Goal: Task Accomplishment & Management: Complete application form

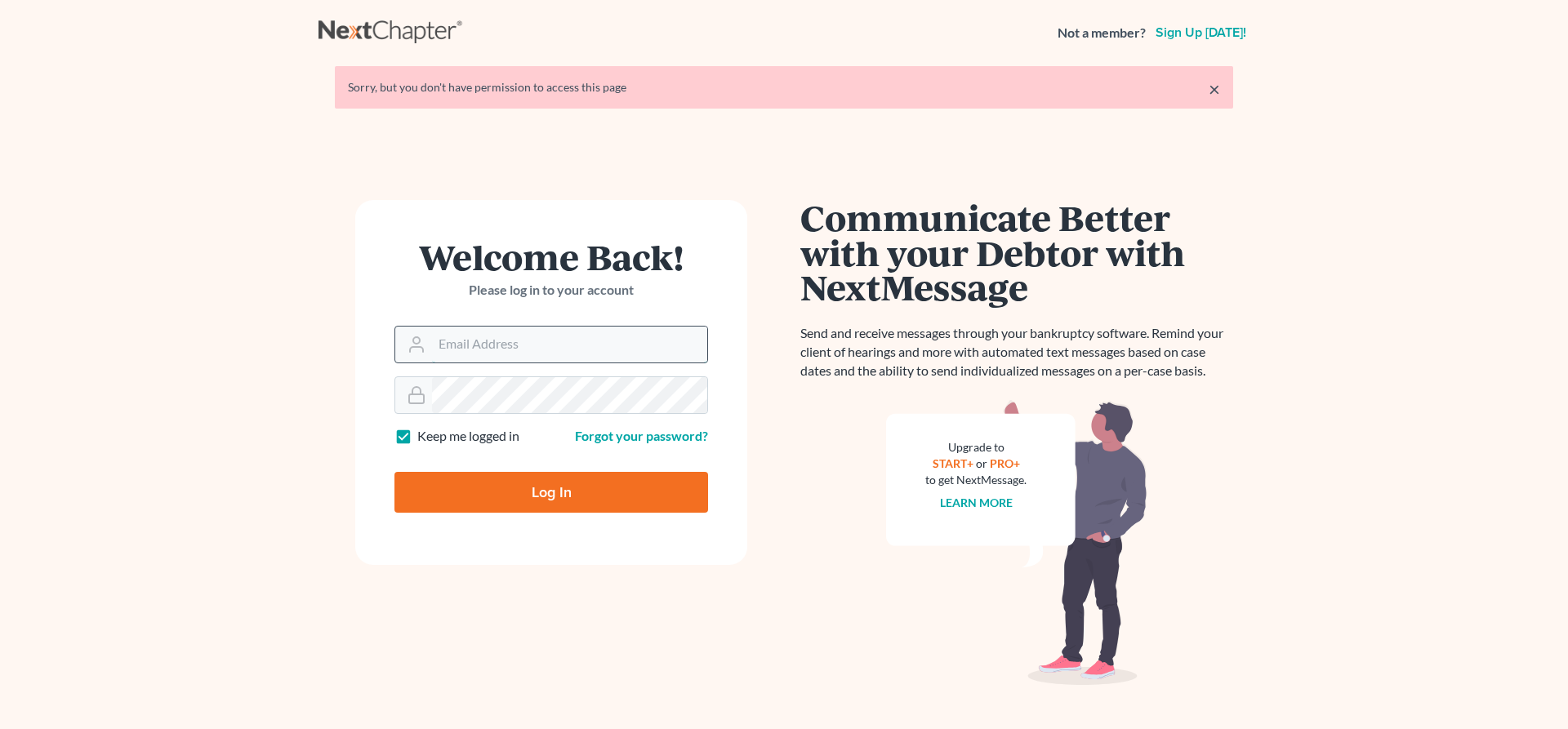
type input "[EMAIL_ADDRESS][DOMAIN_NAME]"
type input "Thinking..."
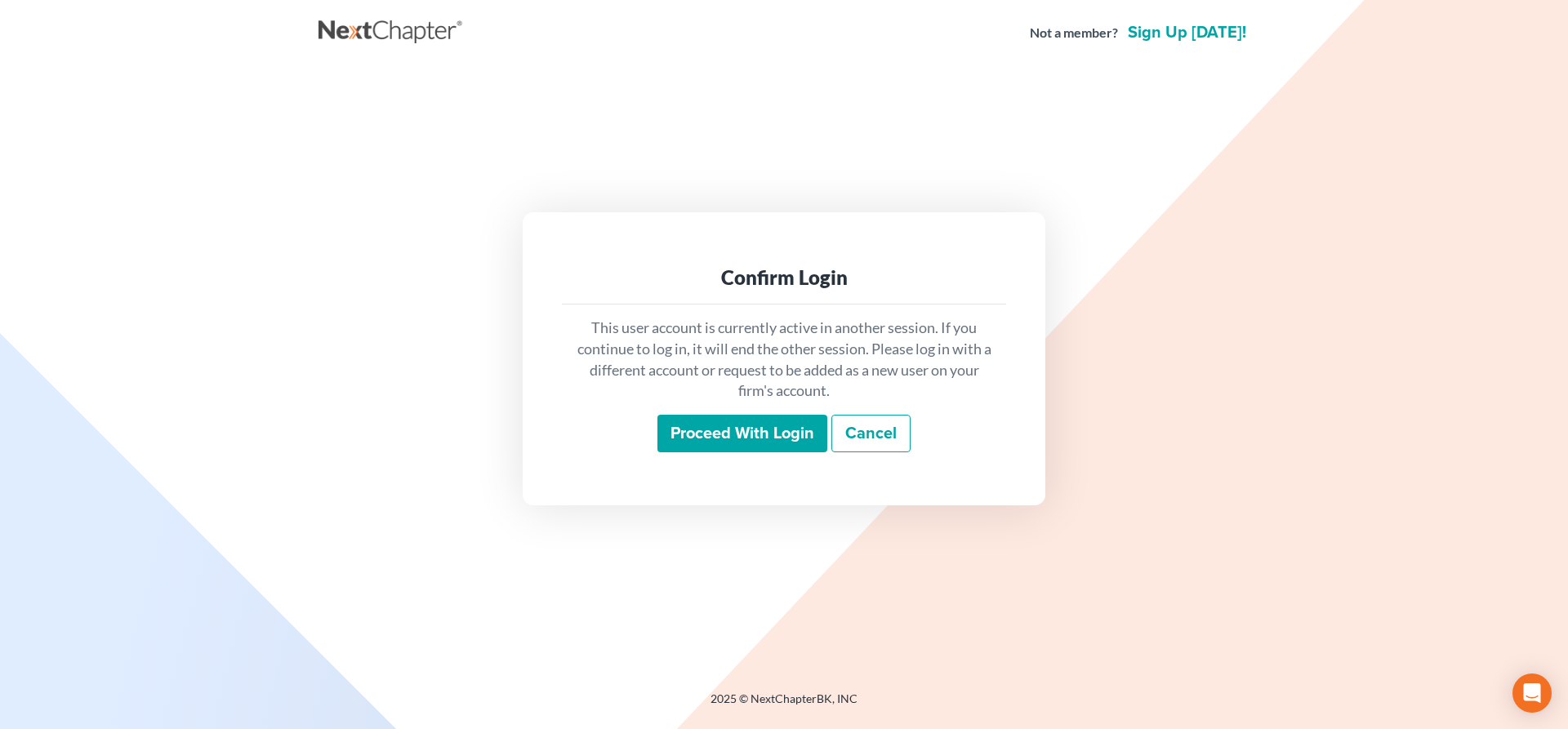
click at [732, 434] on input "Proceed with login" at bounding box center [742, 434] width 170 height 38
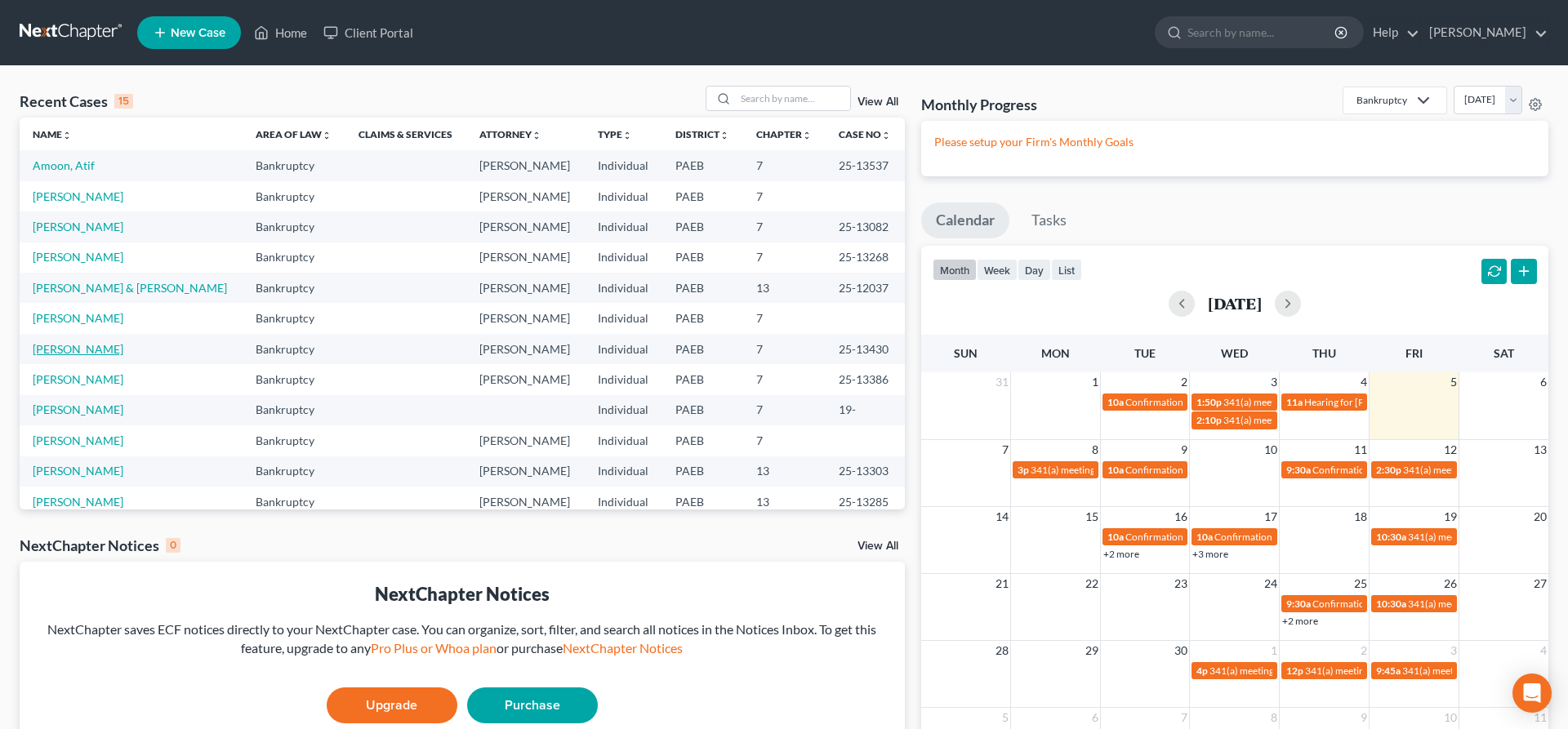
click at [83, 343] on link "[PERSON_NAME]" at bounding box center [77, 349] width 90 height 14
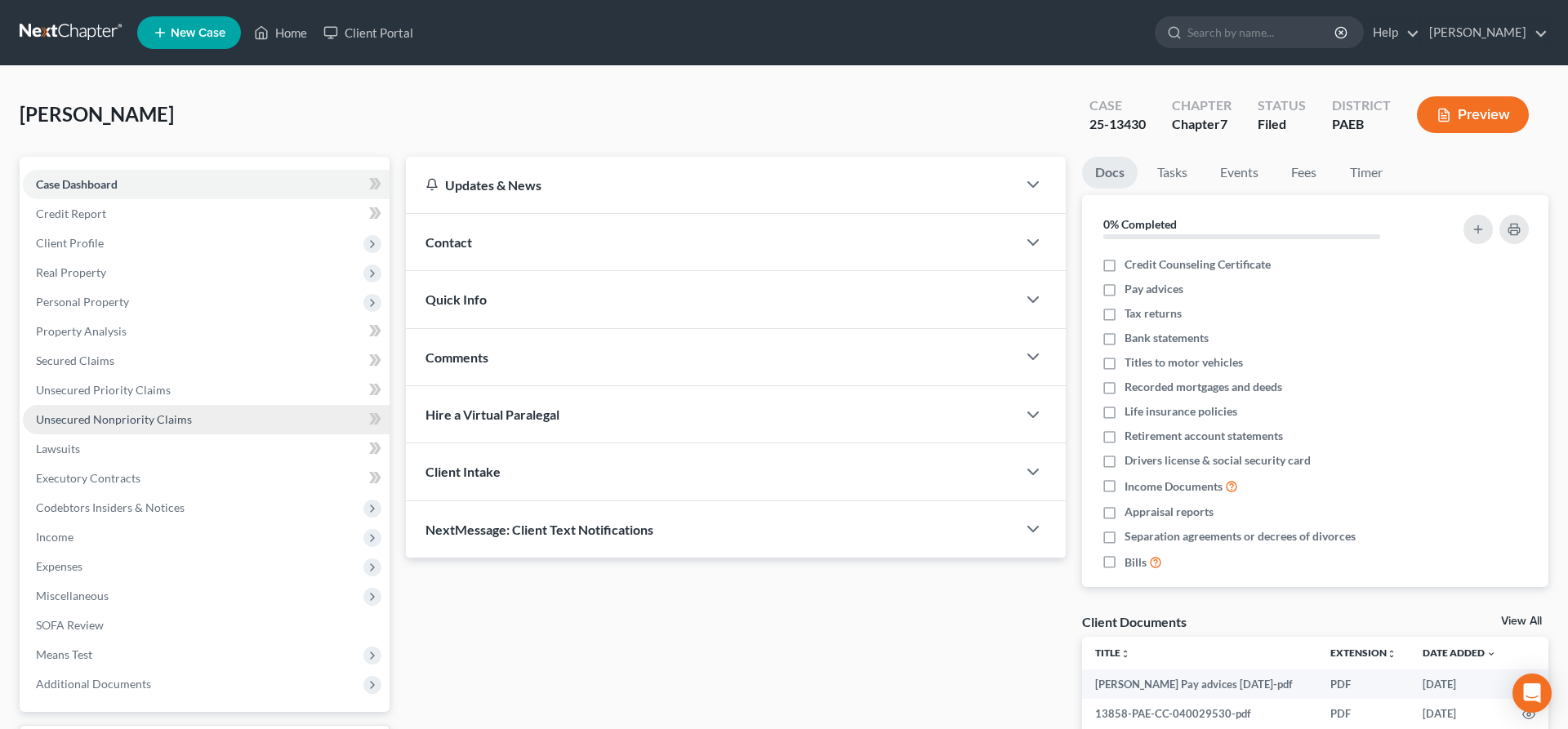
click at [187, 420] on span "Unsecured Nonpriority Claims" at bounding box center [113, 419] width 156 height 14
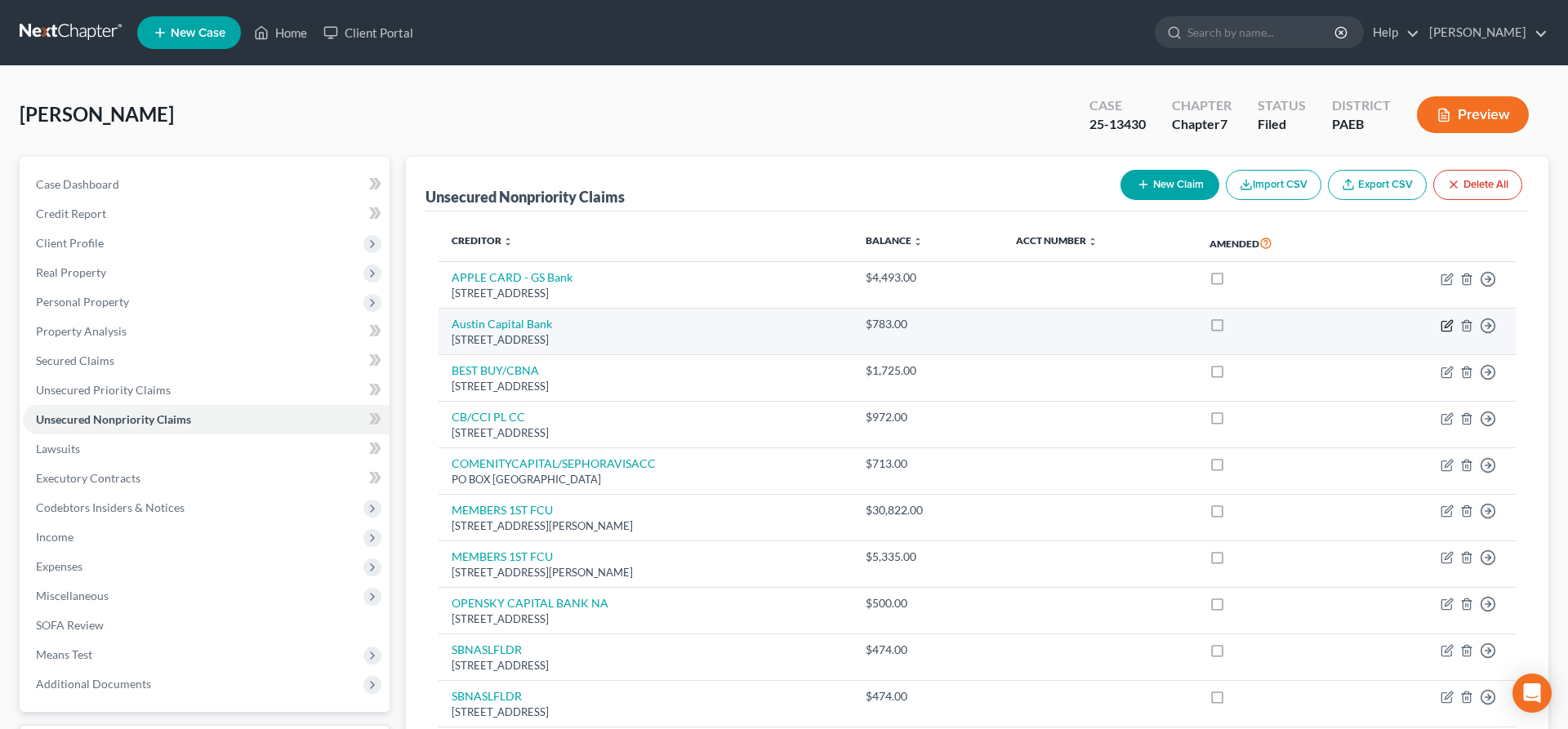
click at [1443, 324] on icon "button" at bounding box center [1447, 326] width 13 height 13
select select "45"
select select "2"
select select "0"
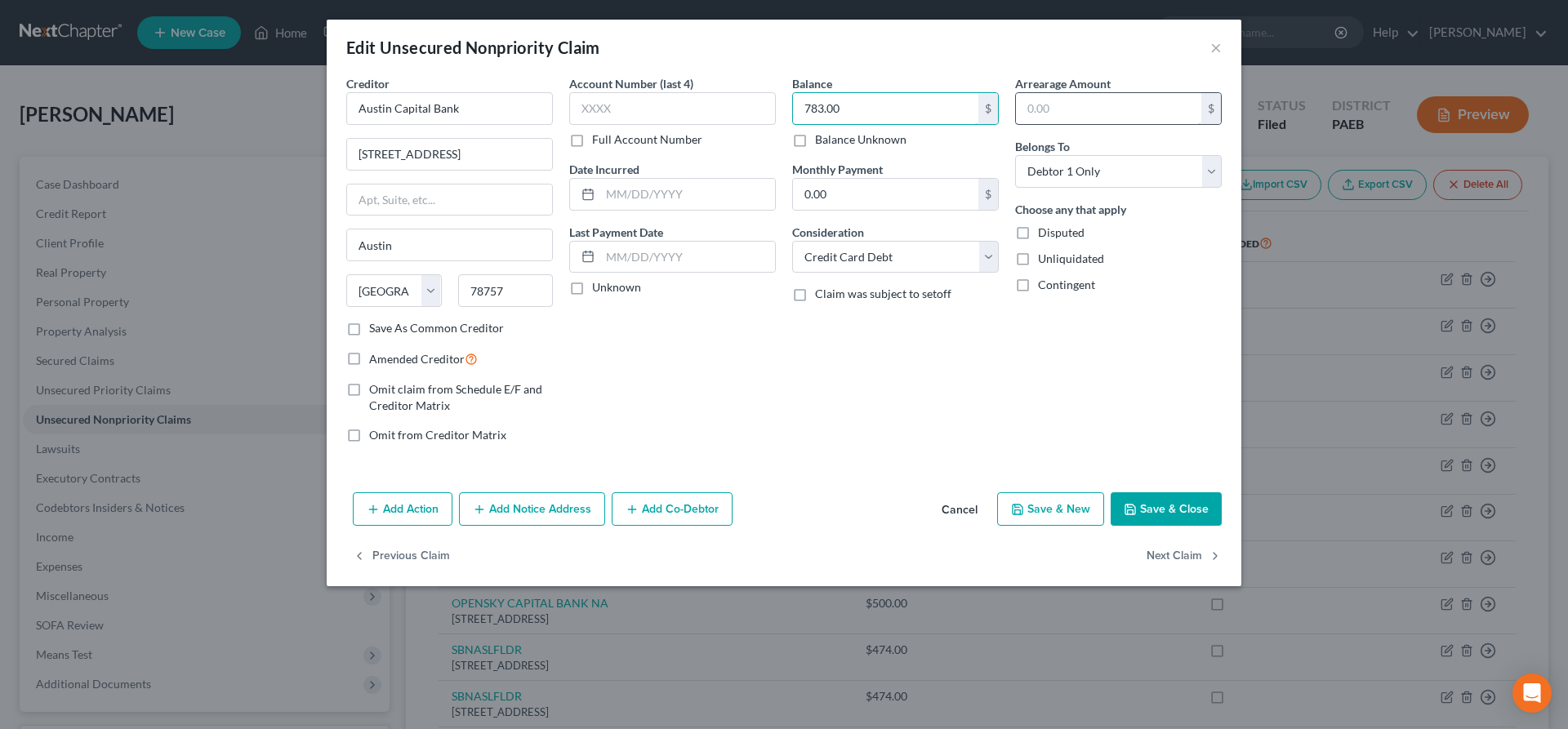
drag, startPoint x: 861, startPoint y: 115, endPoint x: 1029, endPoint y: 115, distance: 168.0
click at [978, 105] on input "783.00" at bounding box center [885, 109] width 185 height 31
type input "739.14"
drag, startPoint x: 1155, startPoint y: 510, endPoint x: 1216, endPoint y: 453, distance: 83.5
click at [1154, 511] on button "Save & Close" at bounding box center [1166, 509] width 111 height 34
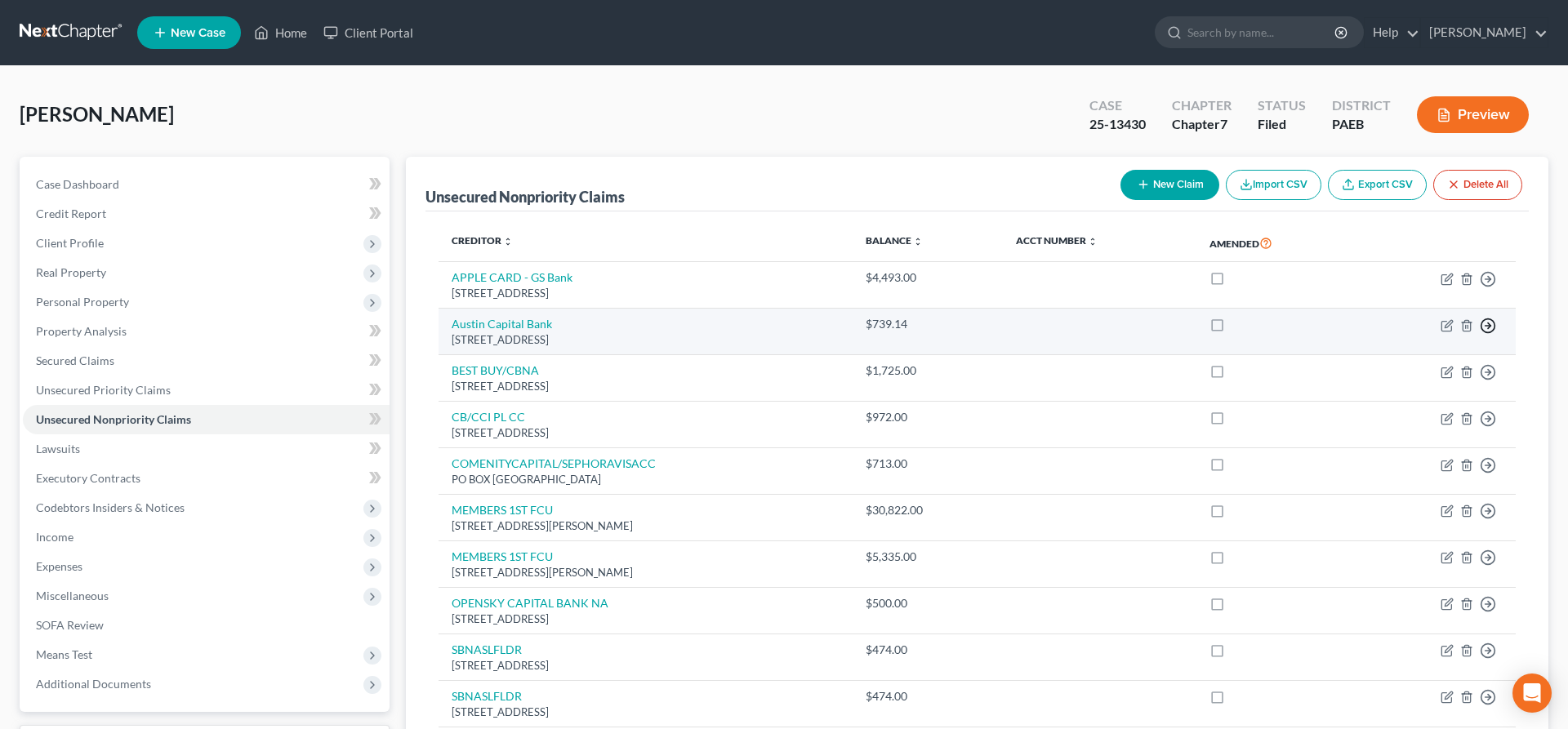
click at [1489, 323] on polyline "button" at bounding box center [1489, 326] width 3 height 6
click at [1412, 336] on link "Move to D" at bounding box center [1412, 338] width 136 height 28
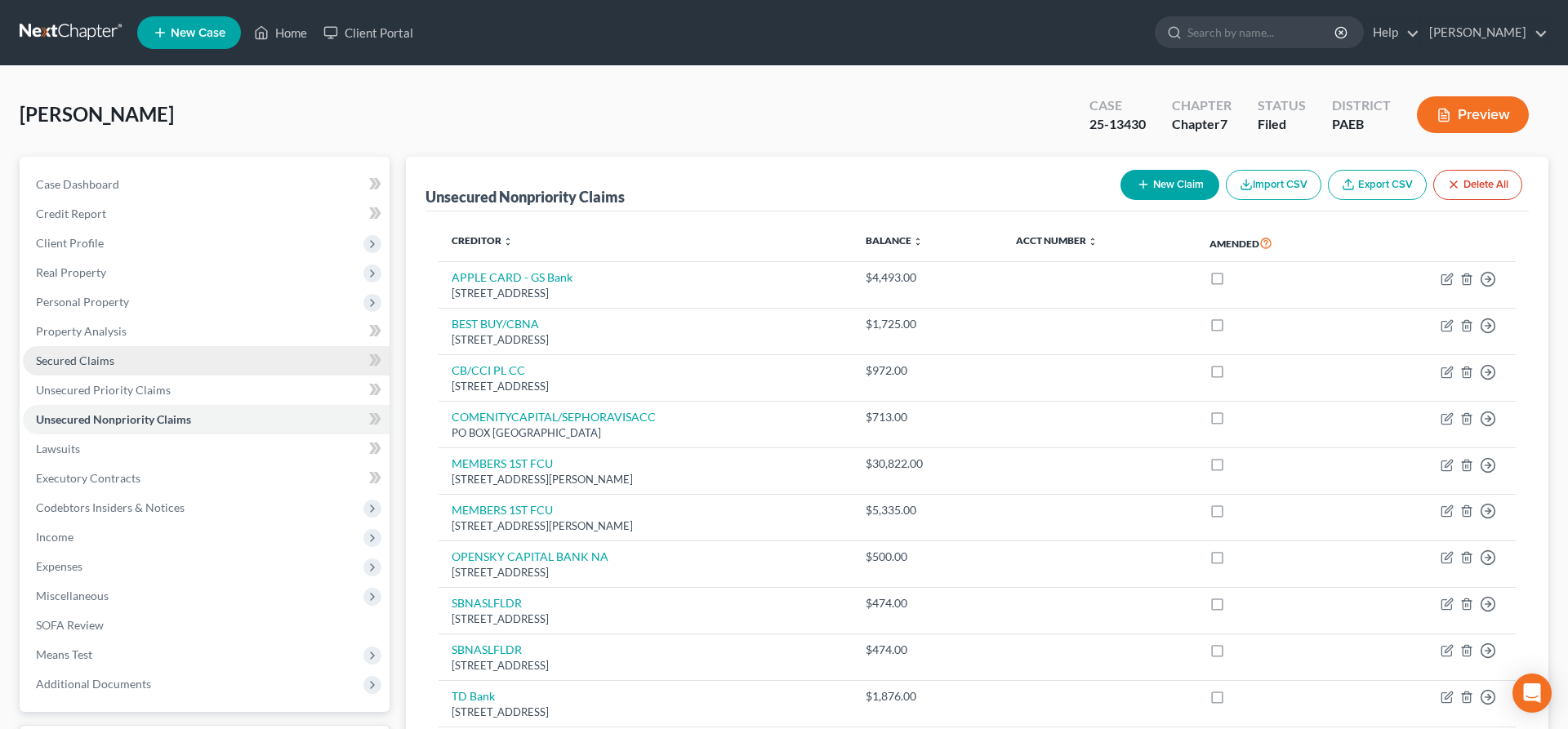
click at [108, 366] on span "Secured Claims" at bounding box center [75, 360] width 78 height 14
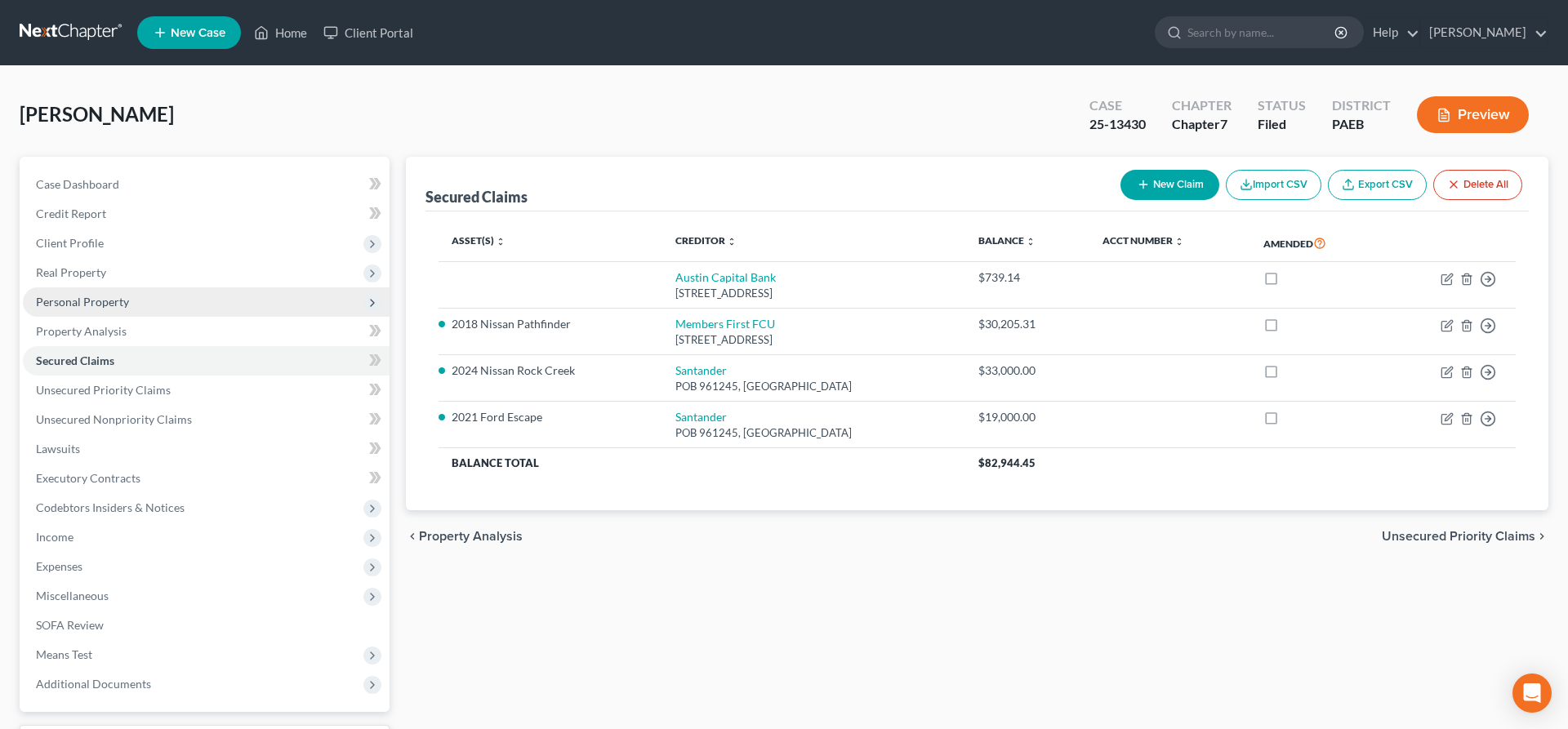
click at [95, 297] on span "Personal Property" at bounding box center [82, 301] width 93 height 14
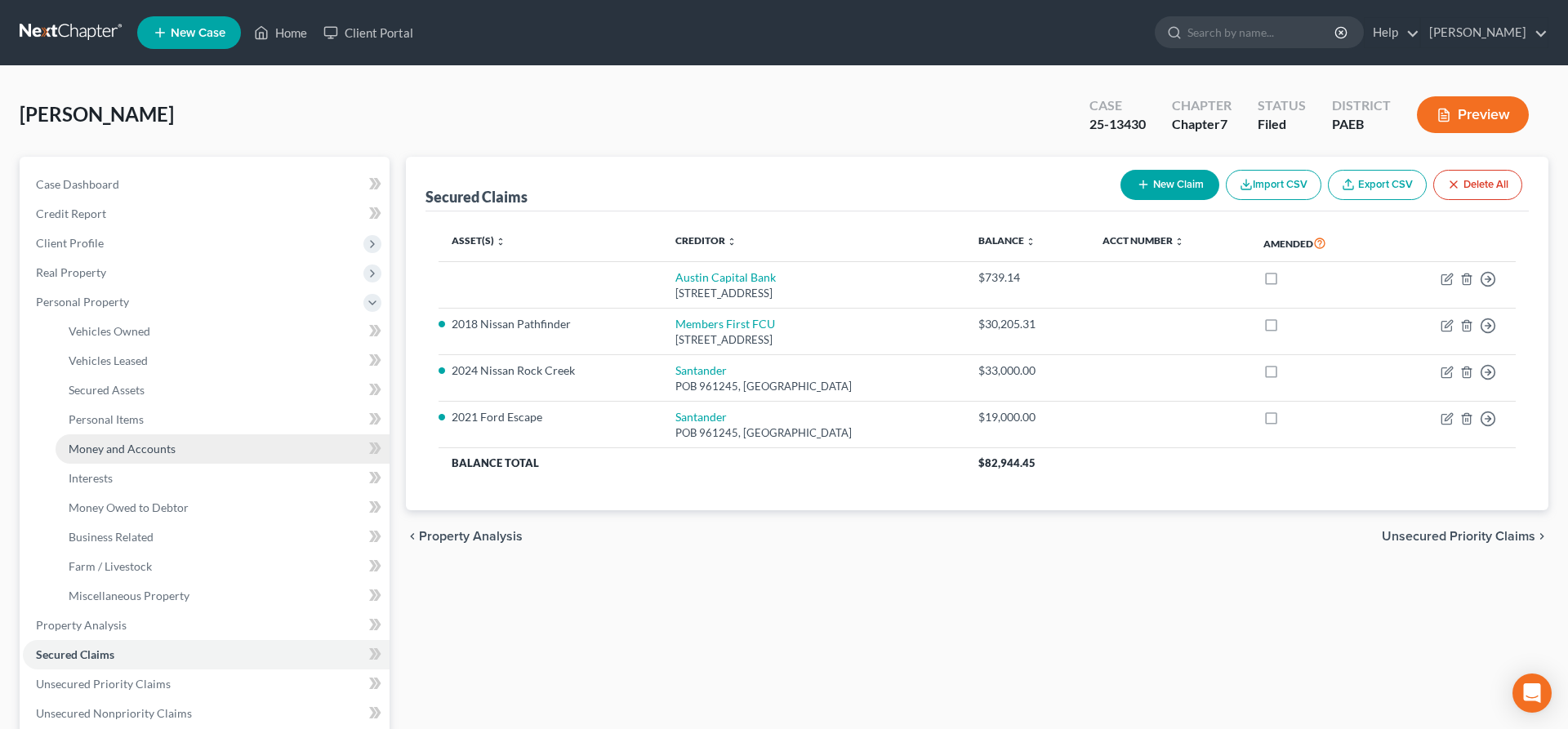
click at [112, 449] on span "Money and Accounts" at bounding box center [122, 448] width 107 height 14
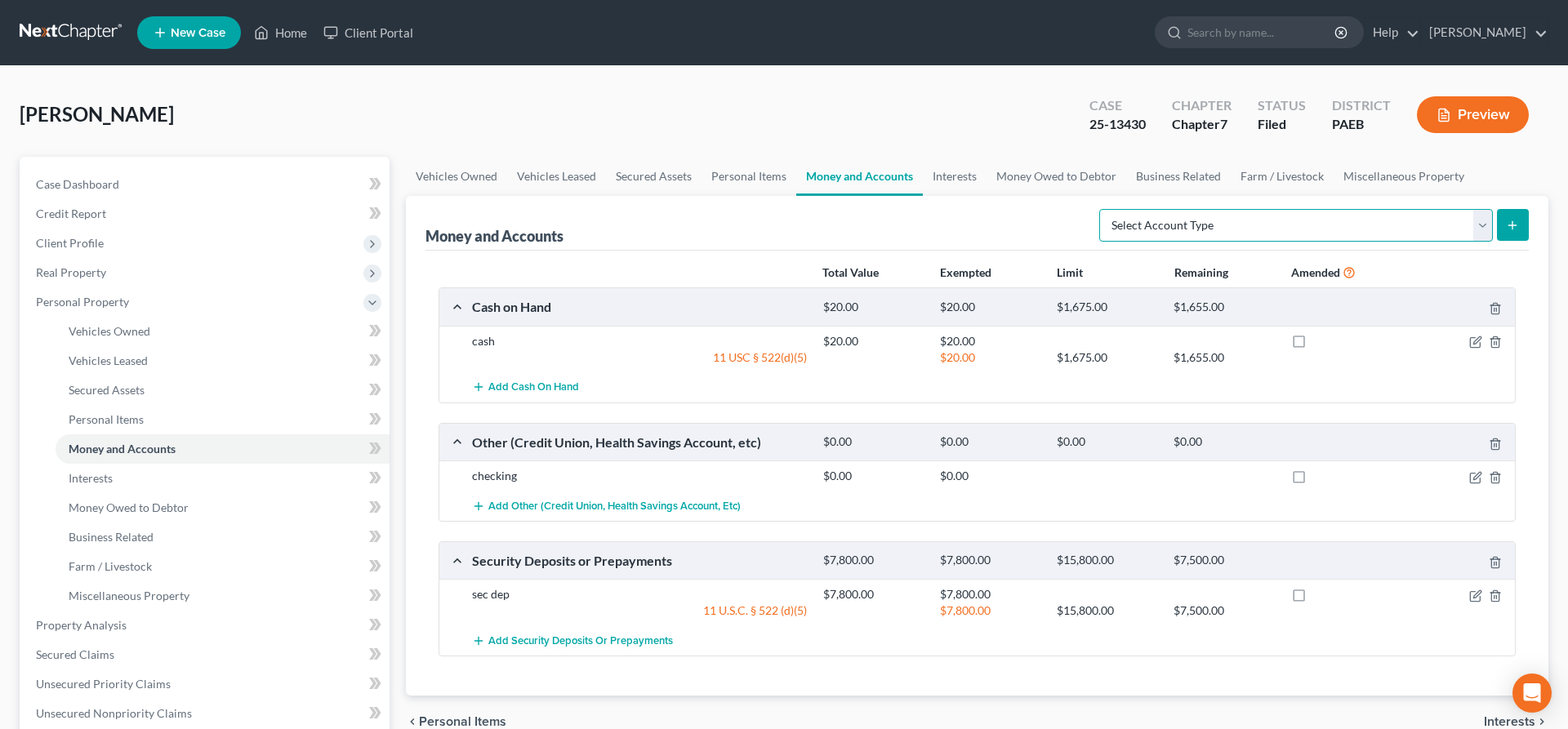
click at [1099, 209] on select "Select Account Type Brokerage (A/B: 18, SOFA: 20) Cash on Hand (A/B: 16) Certif…" at bounding box center [1296, 225] width 394 height 32
select select "checking"
click option "Checking Account (A/B: 17, SOFA: 20)" at bounding box center [0, 0] width 0 height 0
click at [1516, 212] on button "submit" at bounding box center [1513, 225] width 32 height 32
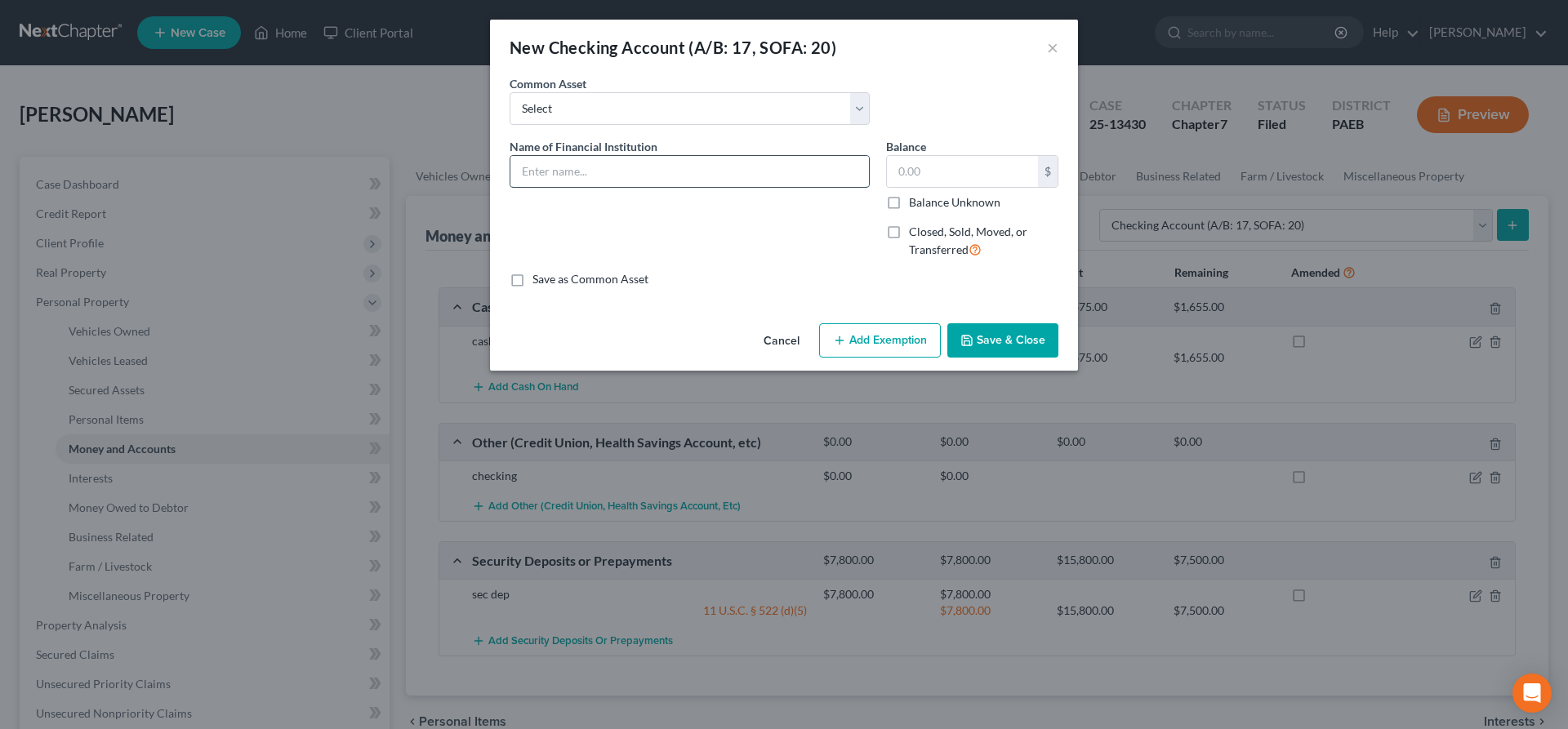
click at [595, 163] on input "text" at bounding box center [690, 171] width 359 height 31
type input "Austin Capital Bank"
click at [965, 178] on input "text" at bounding box center [963, 171] width 151 height 31
type input "1,000"
click at [869, 341] on button "Add Exemption" at bounding box center [880, 340] width 121 height 34
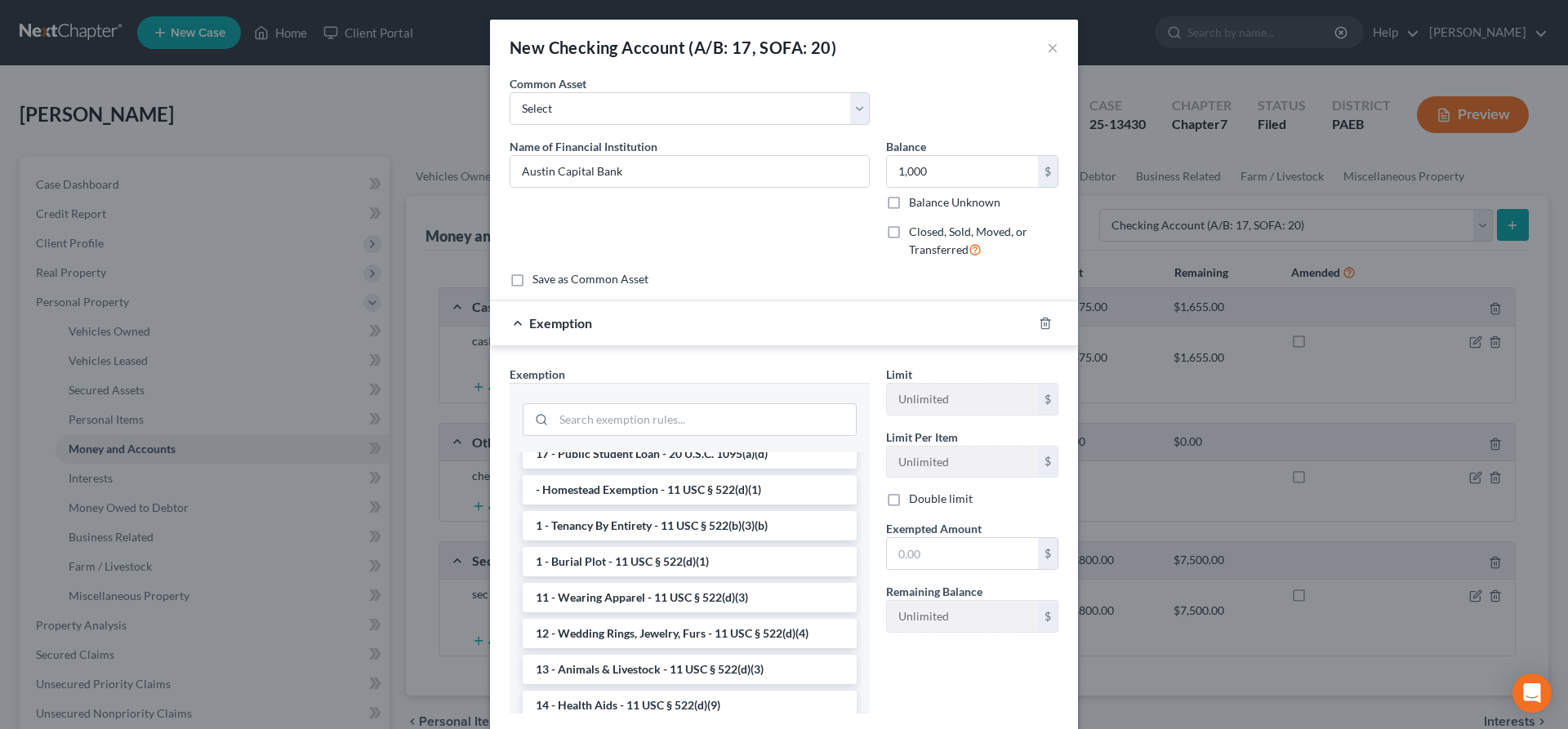
scroll to position [84, 0]
click at [561, 424] on input "search" at bounding box center [705, 420] width 302 height 31
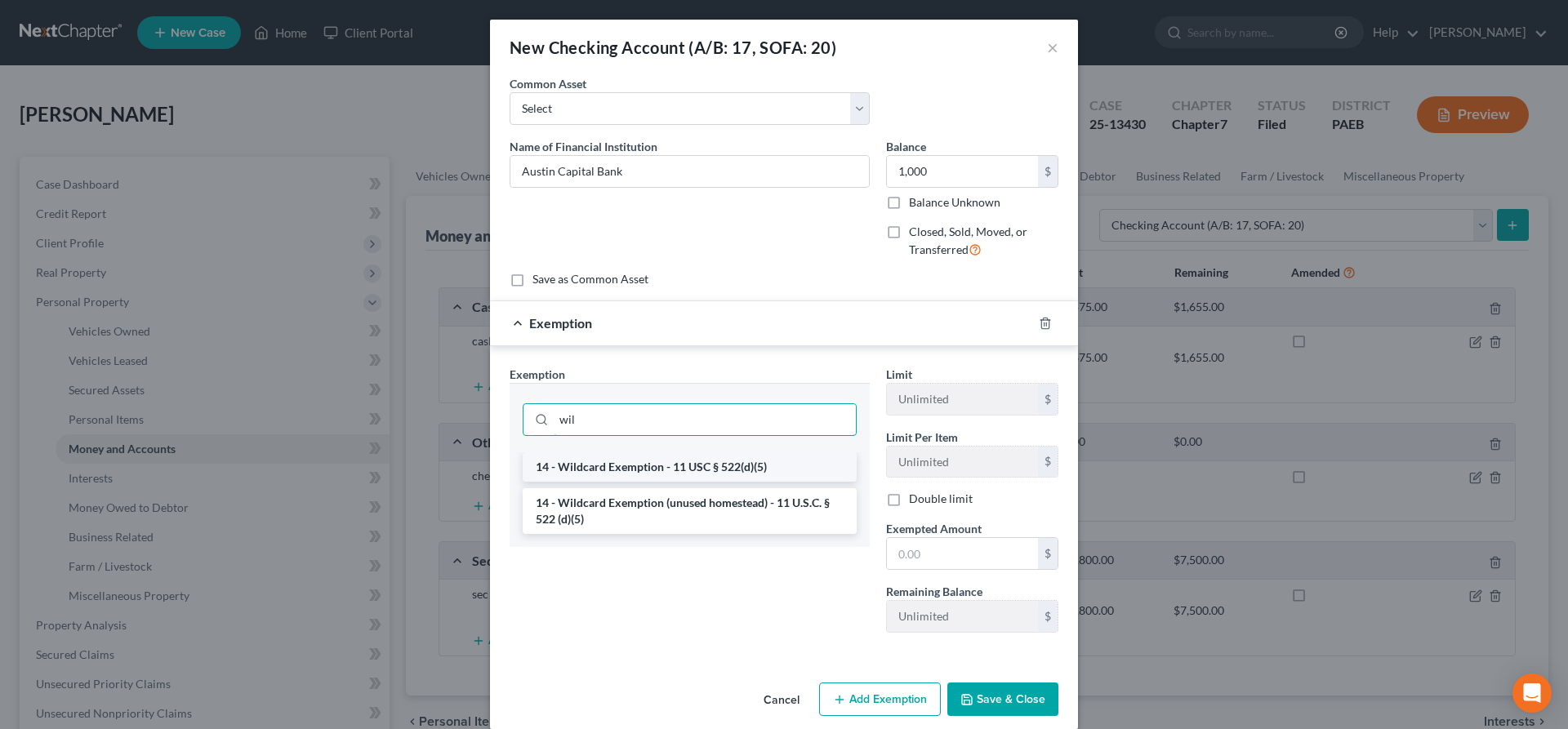
type input "wil"
click at [671, 471] on li "14 - Wildcard Exemption - 11 USC § 522(d)(5)" at bounding box center [689, 468] width 334 height 29
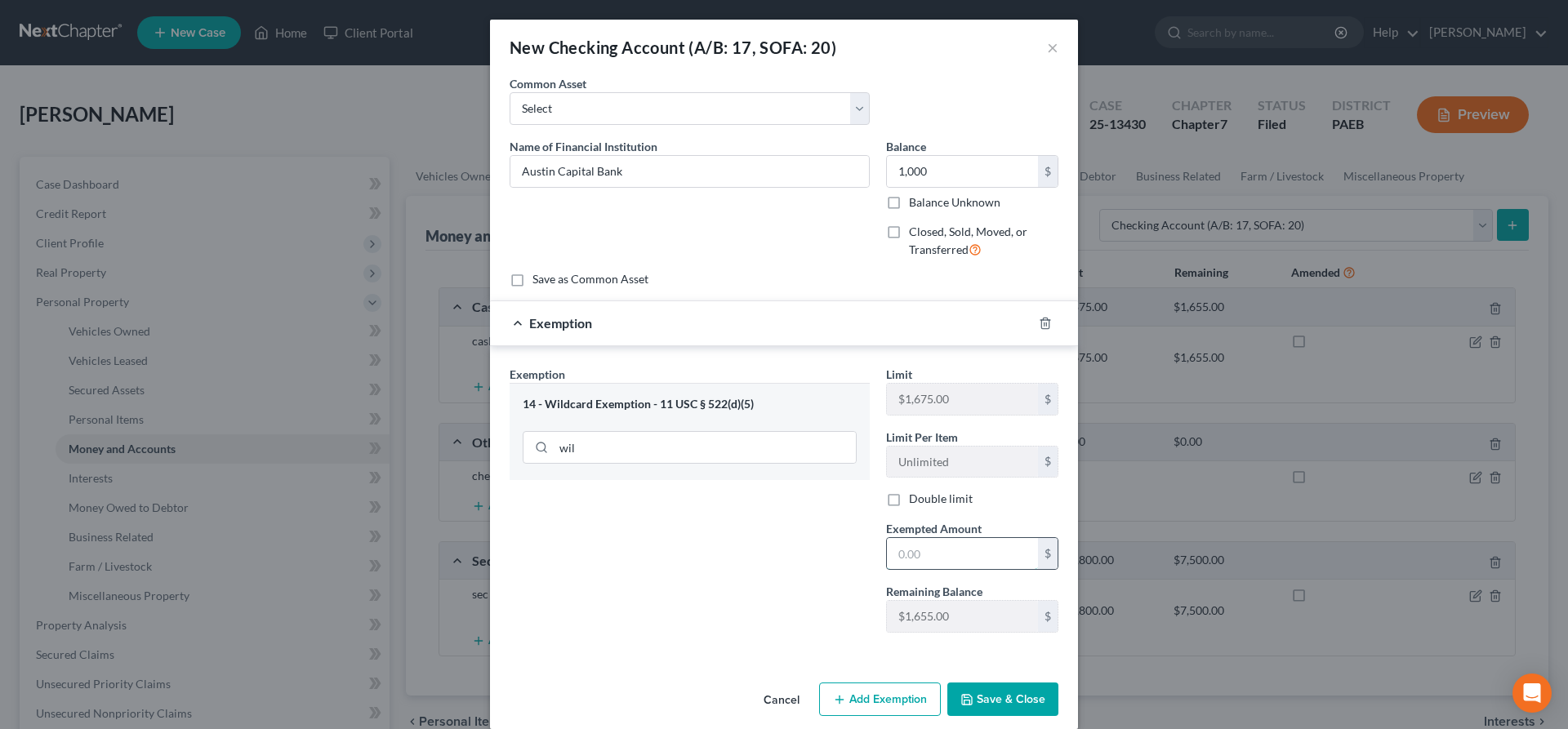
click at [910, 549] on input "text" at bounding box center [963, 554] width 151 height 31
type input "1,000"
drag, startPoint x: 1004, startPoint y: 700, endPoint x: 989, endPoint y: 705, distance: 15.8
click at [1003, 700] on button "Save & Close" at bounding box center [1002, 700] width 111 height 34
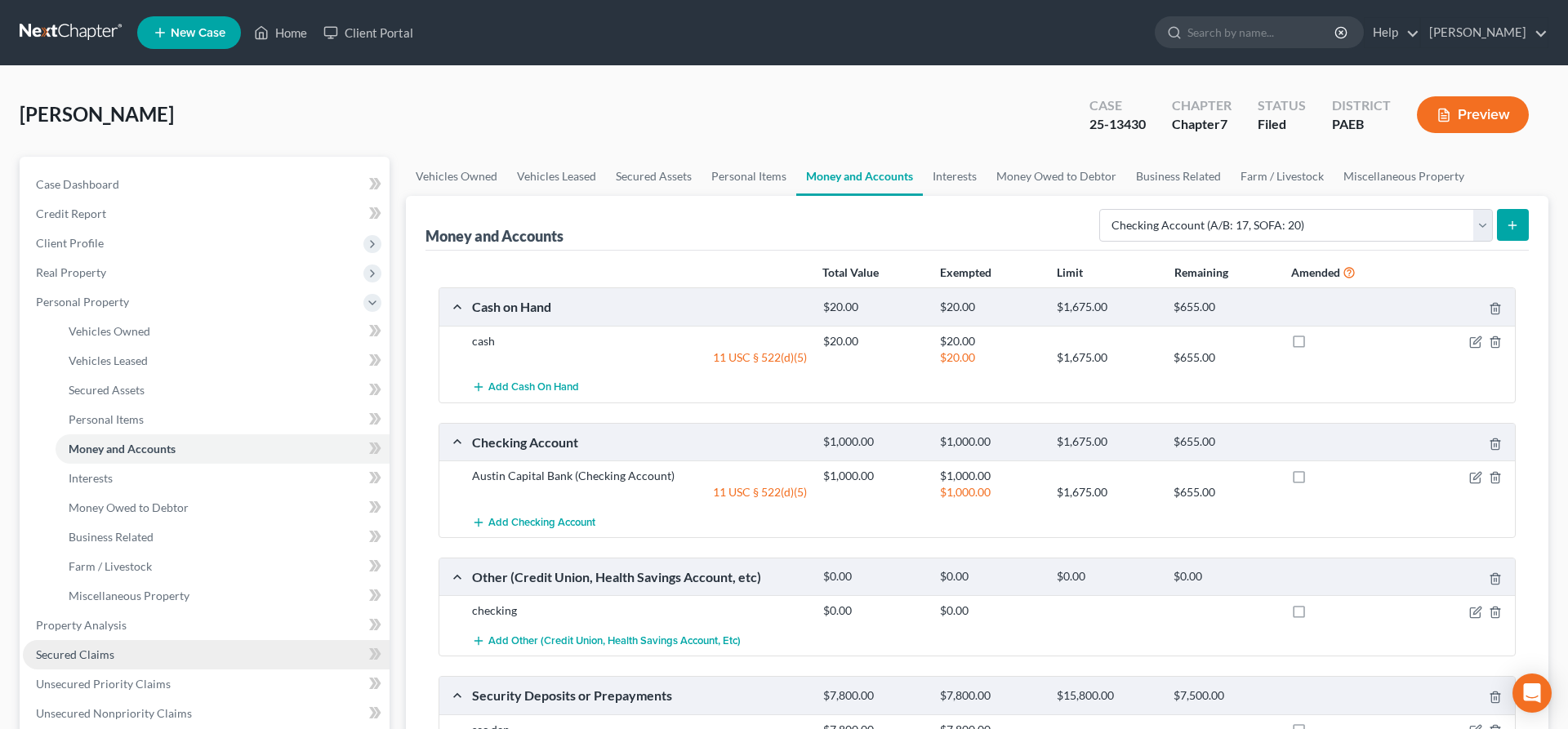
click at [115, 651] on link "Secured Claims" at bounding box center [206, 655] width 366 height 29
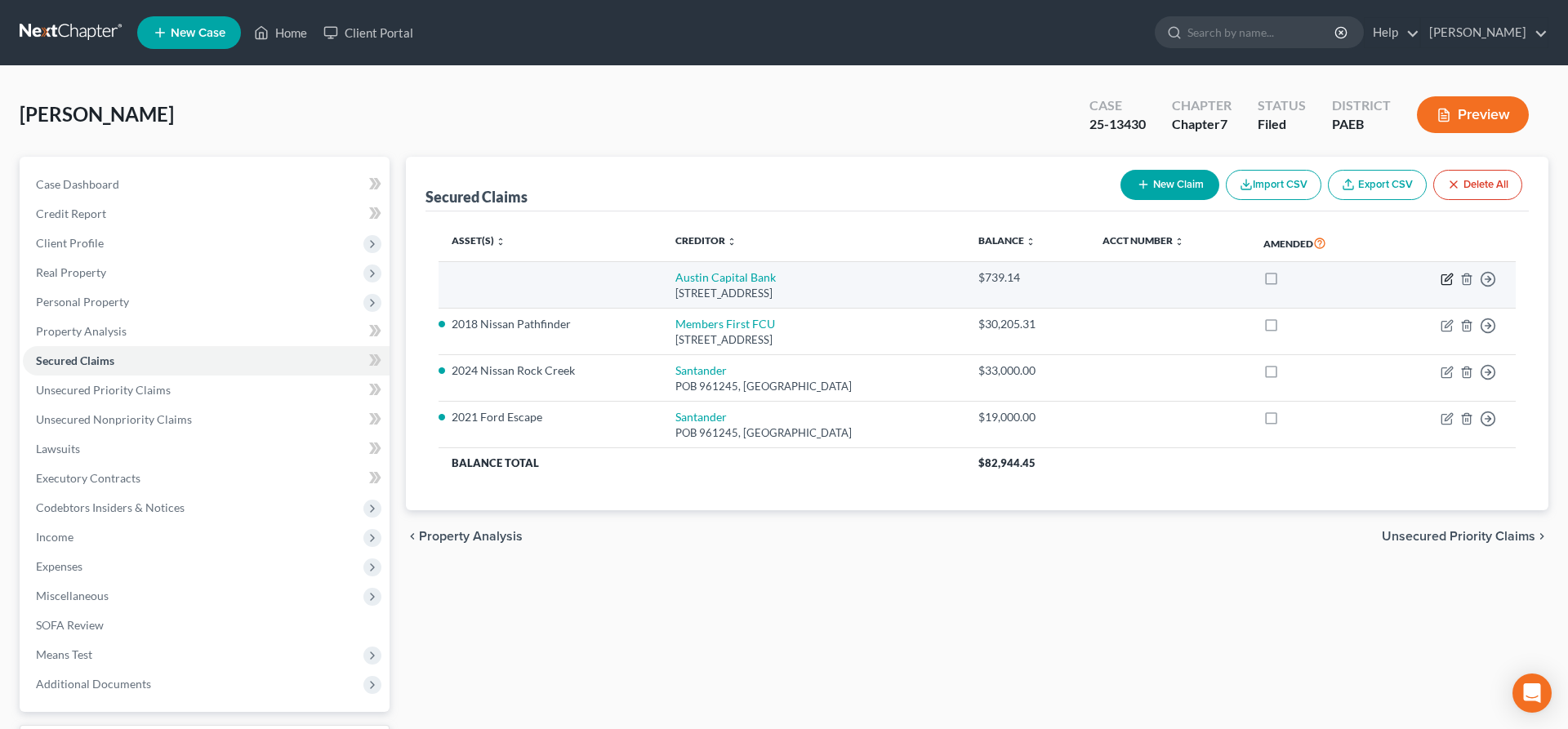
click at [1446, 275] on icon "button" at bounding box center [1447, 279] width 13 height 13
select select "45"
select select "0"
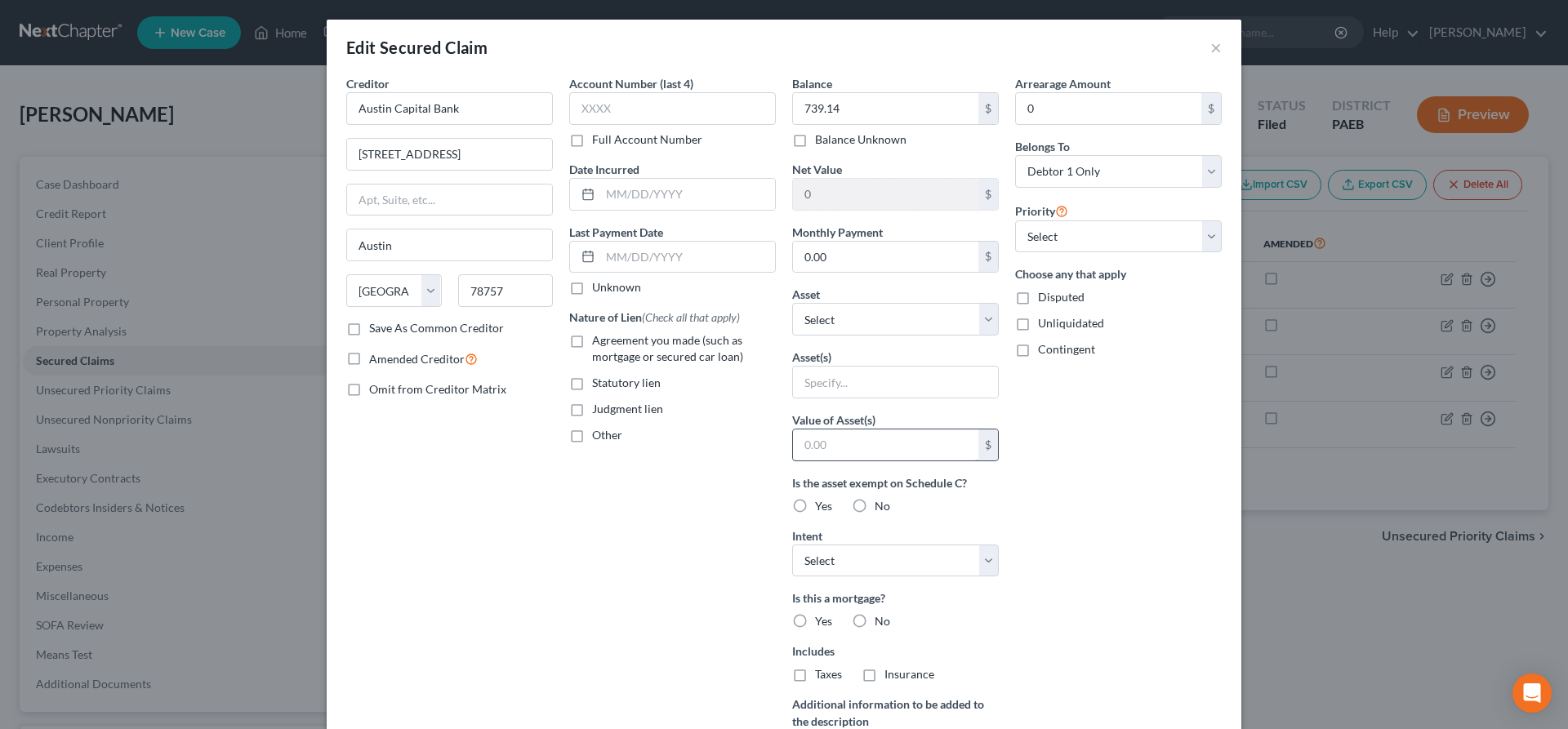
click at [924, 447] on input "text" at bounding box center [885, 446] width 185 height 31
type input "1,000"
click at [792, 303] on select "Select Other Multiple Assets 2021 Ford Escape - $12600.0 2018 Nissan Pathfinder…" at bounding box center [895, 318] width 206 height 32
select select "15"
click option "Austin Capital Bank (Checking Account) - $1000.0" at bounding box center [0, 0] width 0 height 0
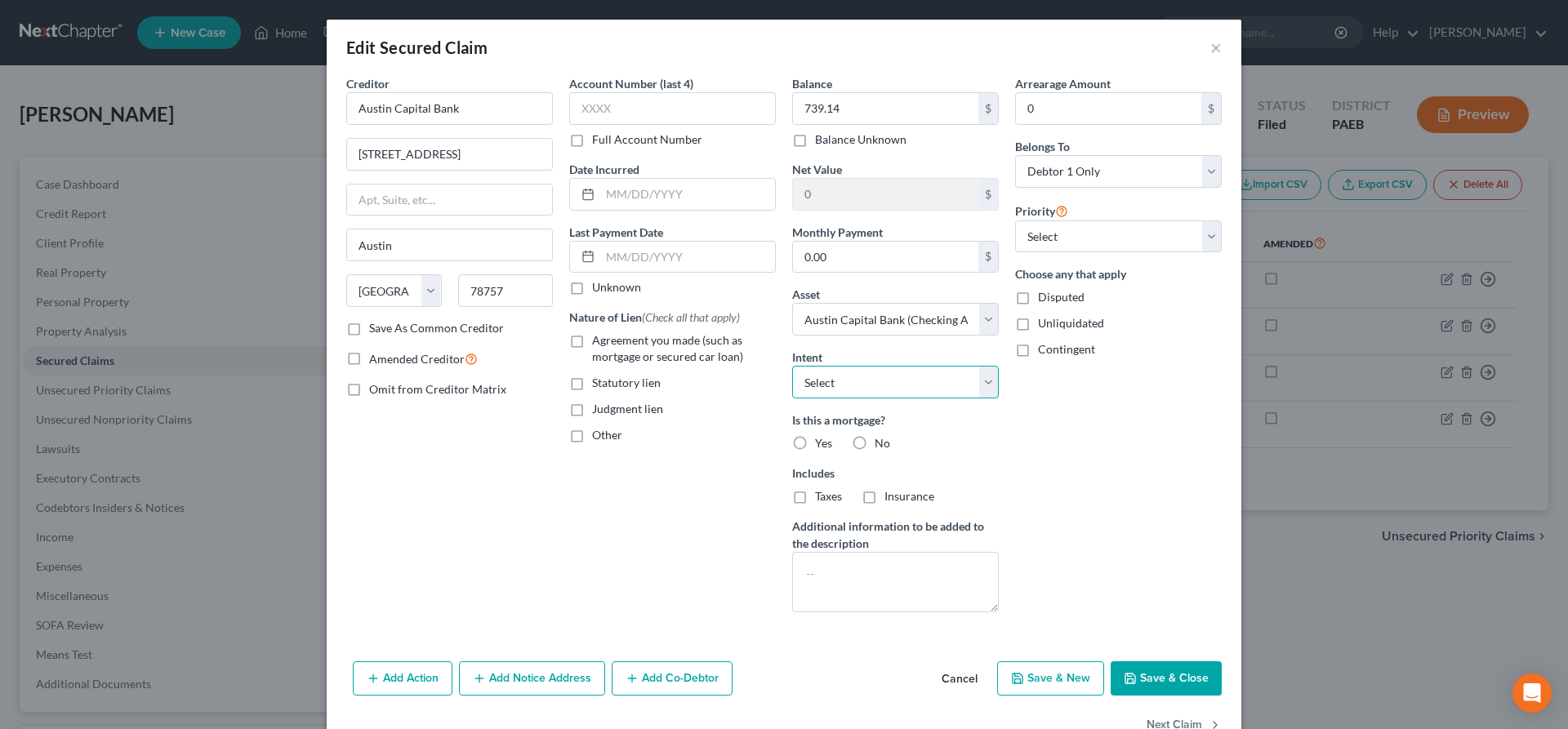
click at [792, 366] on select "Select Surrender Redeem Reaffirm Avoid Other" at bounding box center [895, 382] width 206 height 32
select select "0"
click option "Surrender" at bounding box center [0, 0] width 0 height 0
click at [1015, 221] on select "Select 1st 2nd 3rd 4th 5th 6th 7th 8th 9th 10th 11th 12th 13th 14th 15th 16th 1…" at bounding box center [1118, 237] width 206 height 32
select select "0"
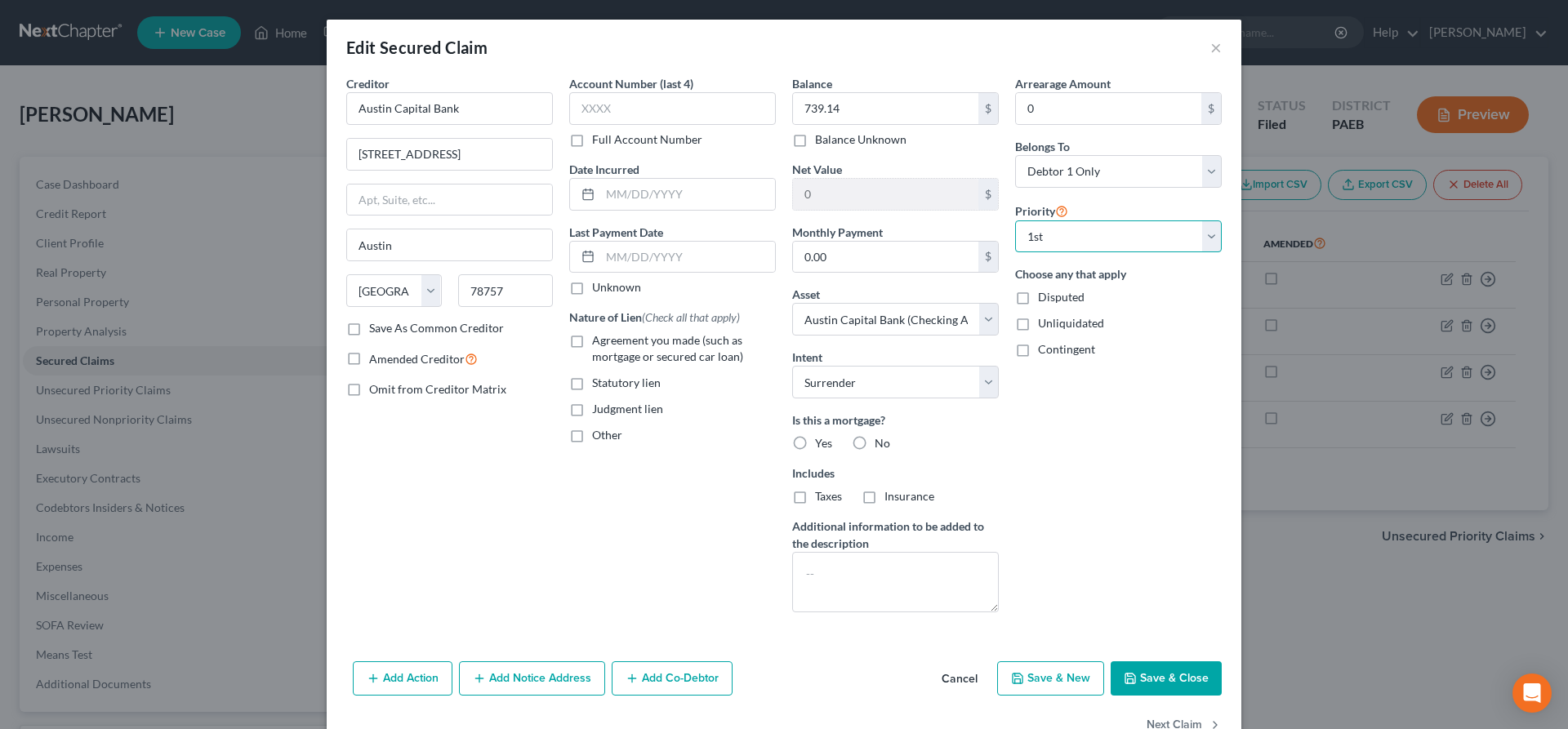
click option "1st" at bounding box center [0, 0] width 0 height 0
click at [816, 207] on input "0" at bounding box center [885, 194] width 185 height 31
click at [792, 303] on select "Select Other Multiple Assets 2021 Ford Escape - $12600.0 2018 Nissan Pathfinder…" at bounding box center [895, 318] width 206 height 32
click at [988, 318] on select "Select Other Multiple Assets 2021 Ford Escape - $12600.0 2018 Nissan Pathfinder…" at bounding box center [895, 318] width 206 height 32
click at [874, 439] on label "No" at bounding box center [882, 444] width 16 height 17
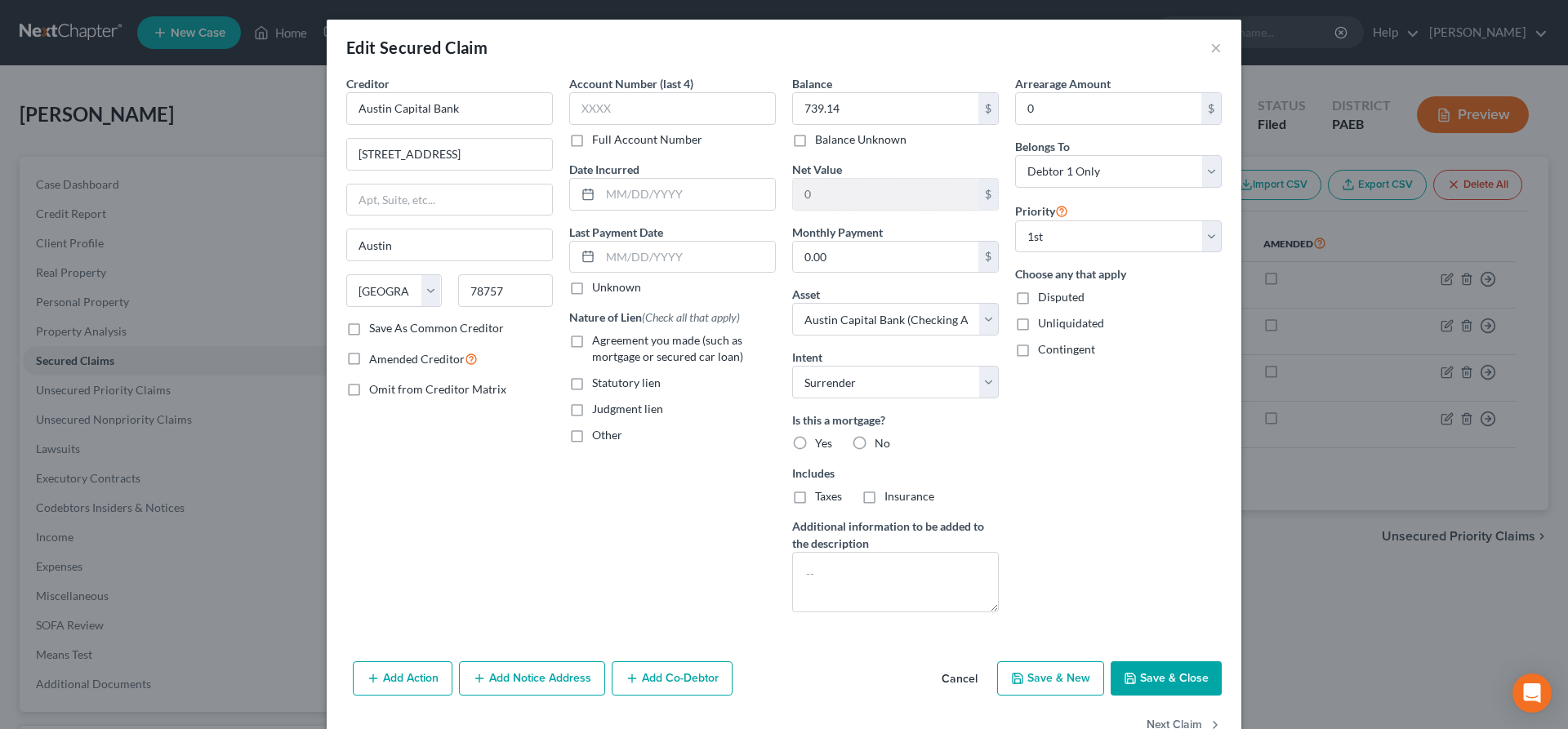
click at [881, 439] on input "No" at bounding box center [886, 441] width 11 height 11
radio input "true"
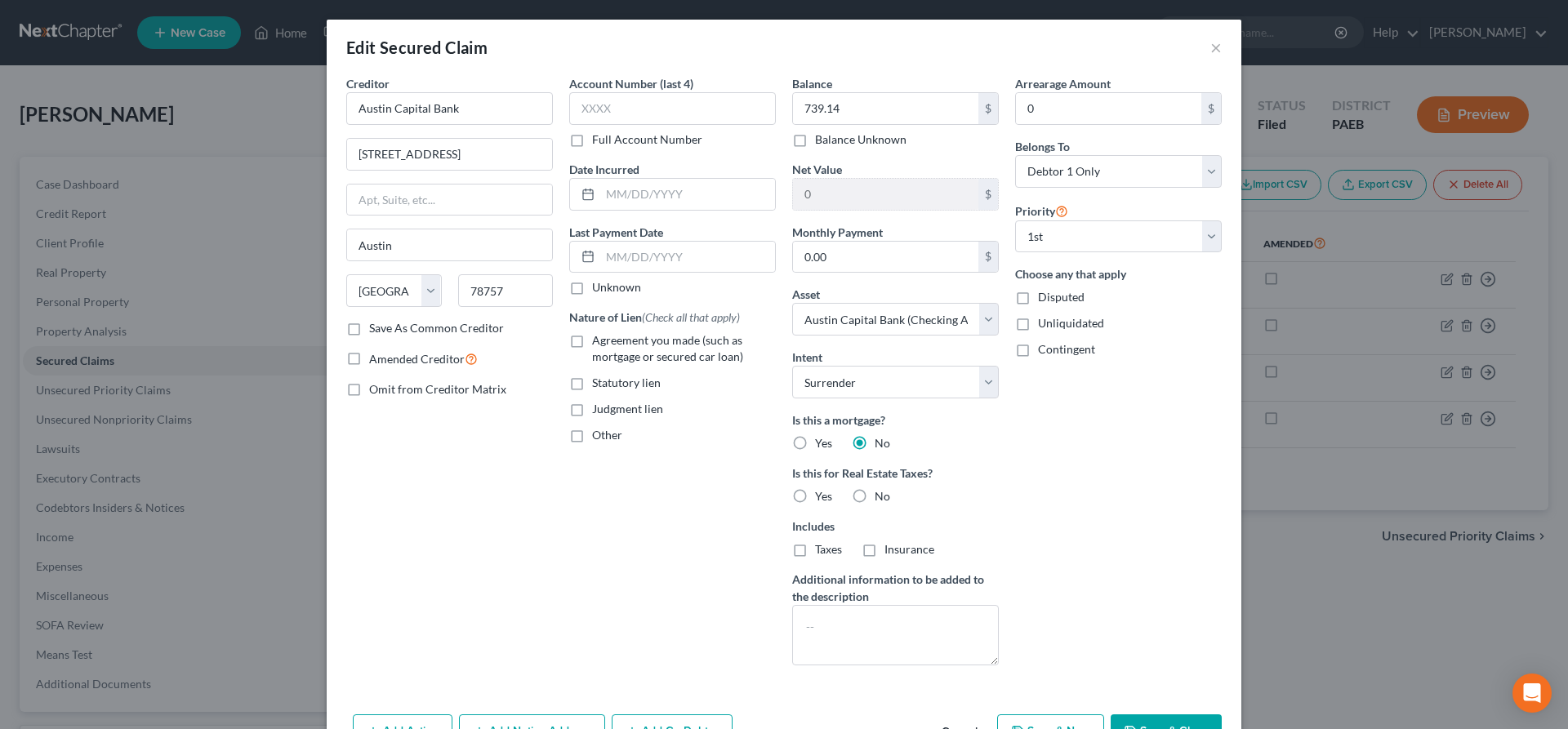
click at [874, 496] on label "No" at bounding box center [882, 497] width 16 height 17
click at [881, 496] on input "No" at bounding box center [886, 494] width 11 height 11
radio input "true"
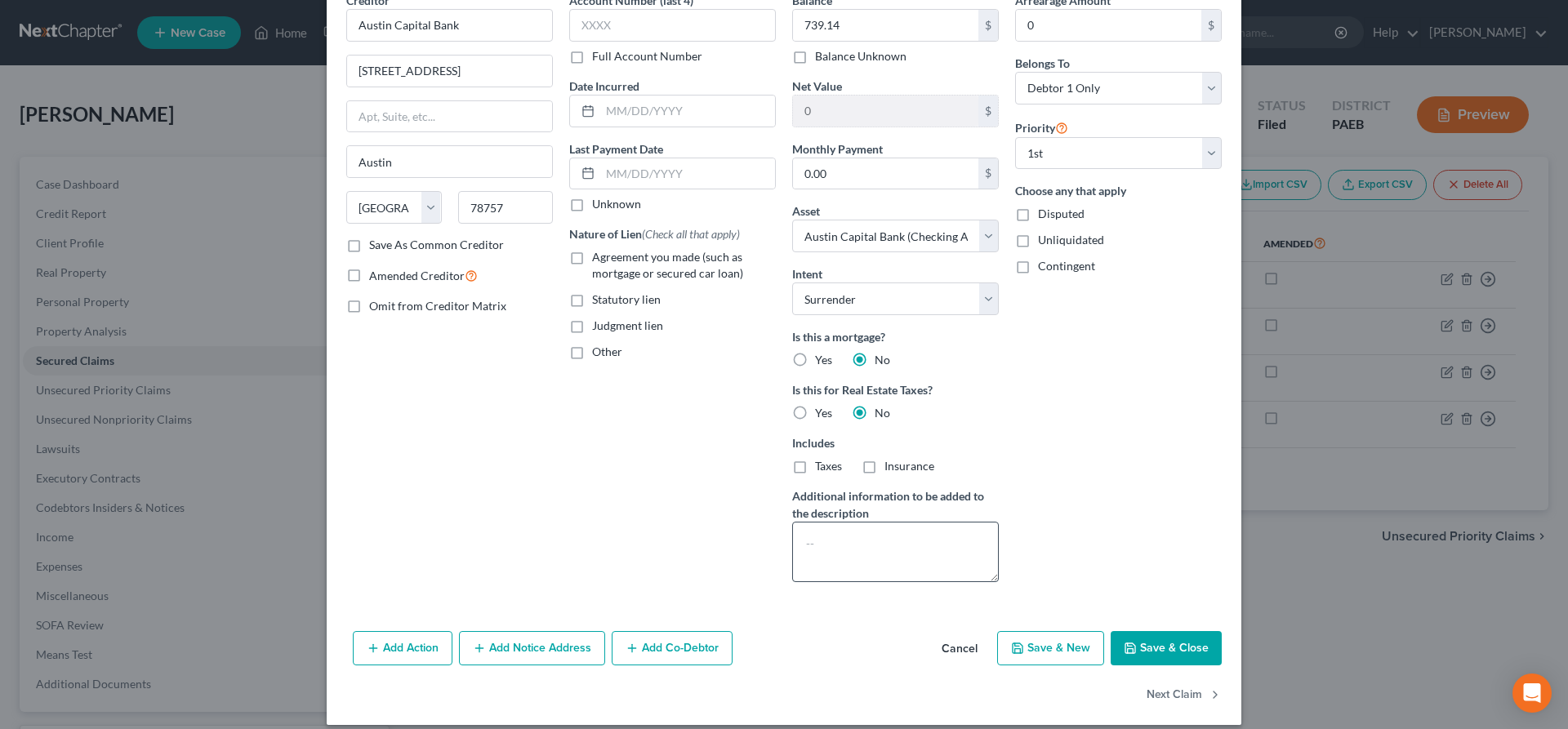
scroll to position [98, 0]
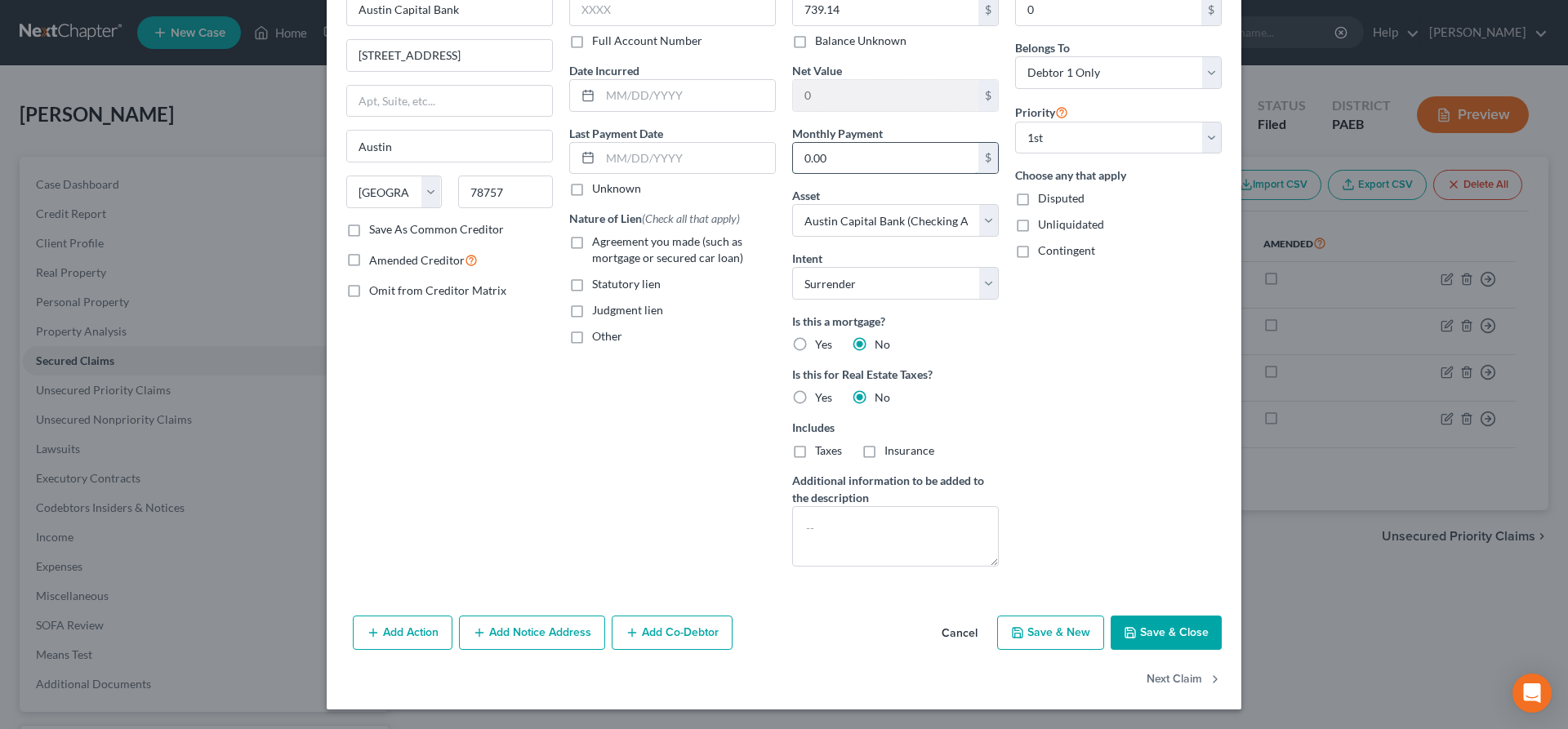
click at [839, 153] on input "0.00" at bounding box center [885, 158] width 185 height 31
type input "15"
click at [592, 249] on label "Agreement you made (such as mortgage or secured car loan)" at bounding box center [684, 249] width 184 height 32
click at [598, 244] on input "Agreement you made (such as mortgage or secured car loan)" at bounding box center [604, 239] width 11 height 11
checkbox input "true"
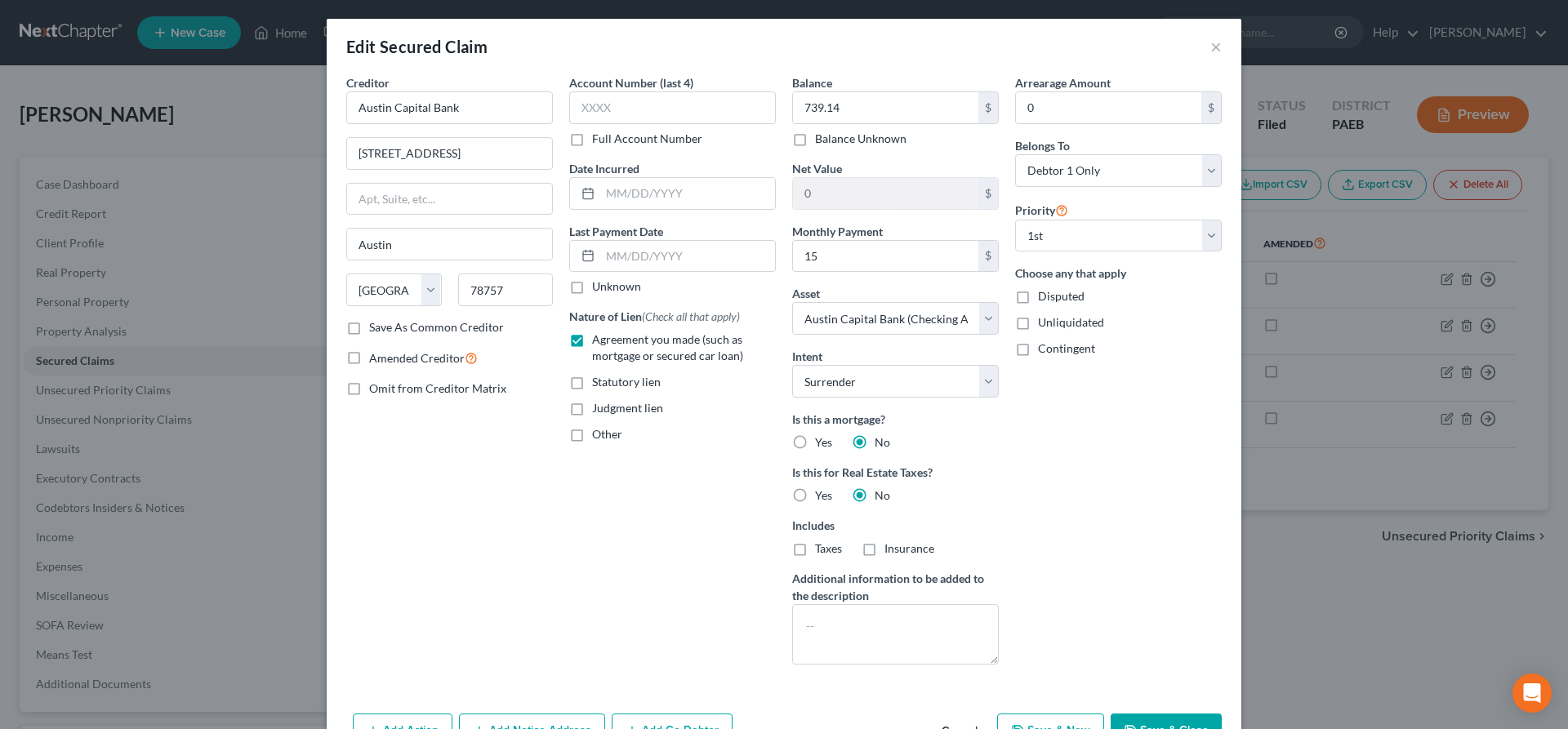
scroll to position [0, 0]
click at [369, 326] on label "Save As Common Creditor" at bounding box center [436, 329] width 134 height 17
click at [375, 326] on input "Save As Common Creditor" at bounding box center [381, 326] width 11 height 11
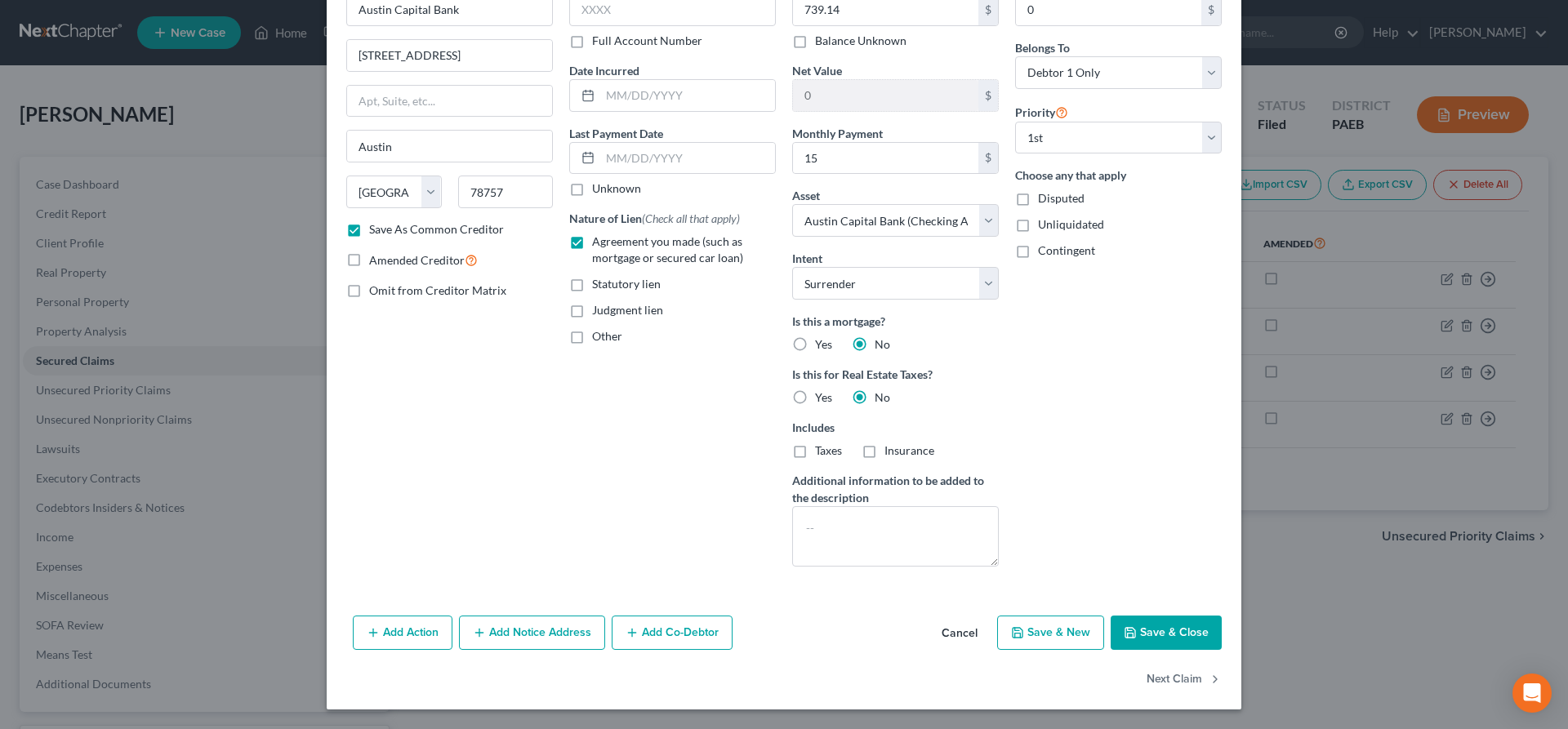
click at [1188, 636] on button "Save & Close" at bounding box center [1166, 632] width 111 height 34
checkbox input "false"
select select
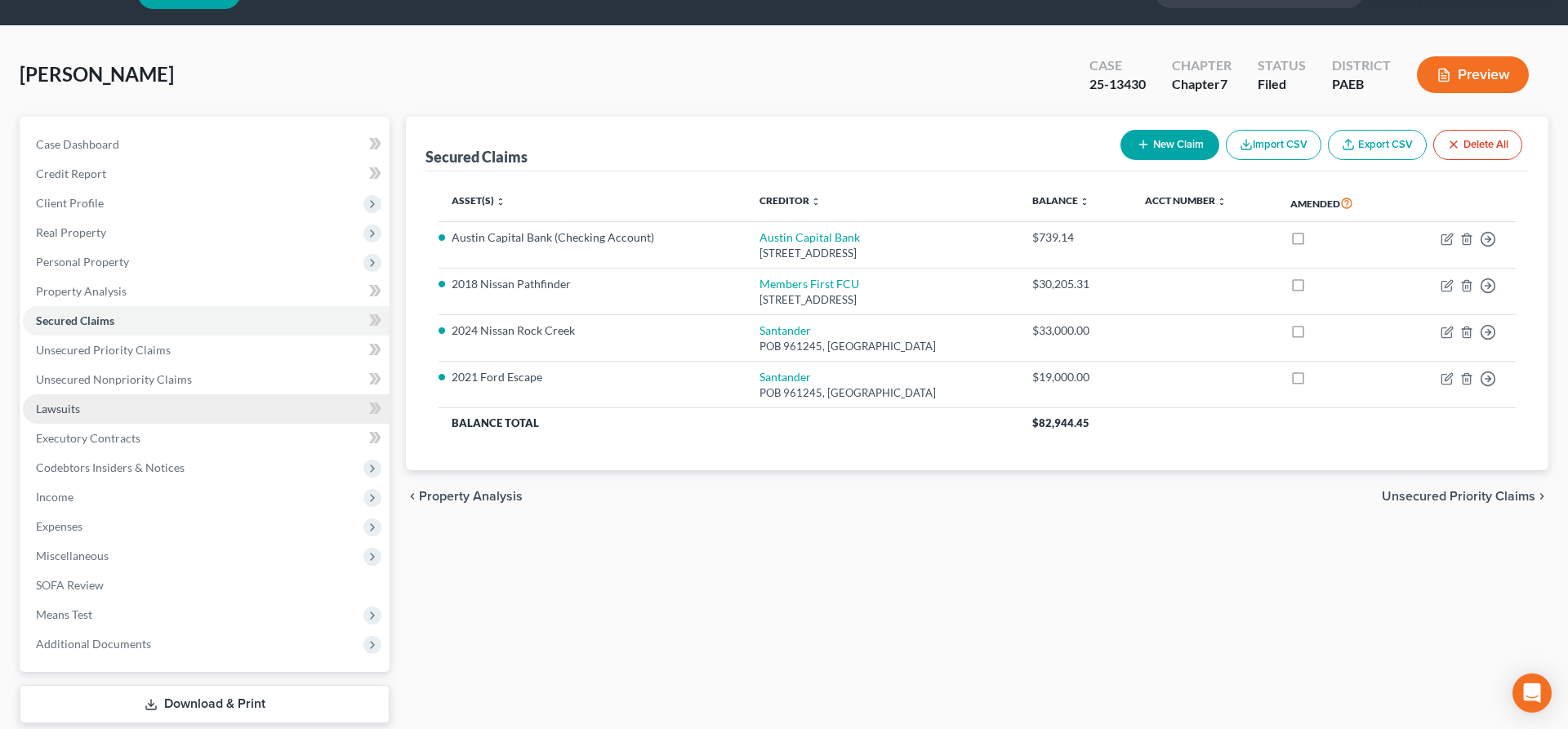
scroll to position [84, 0]
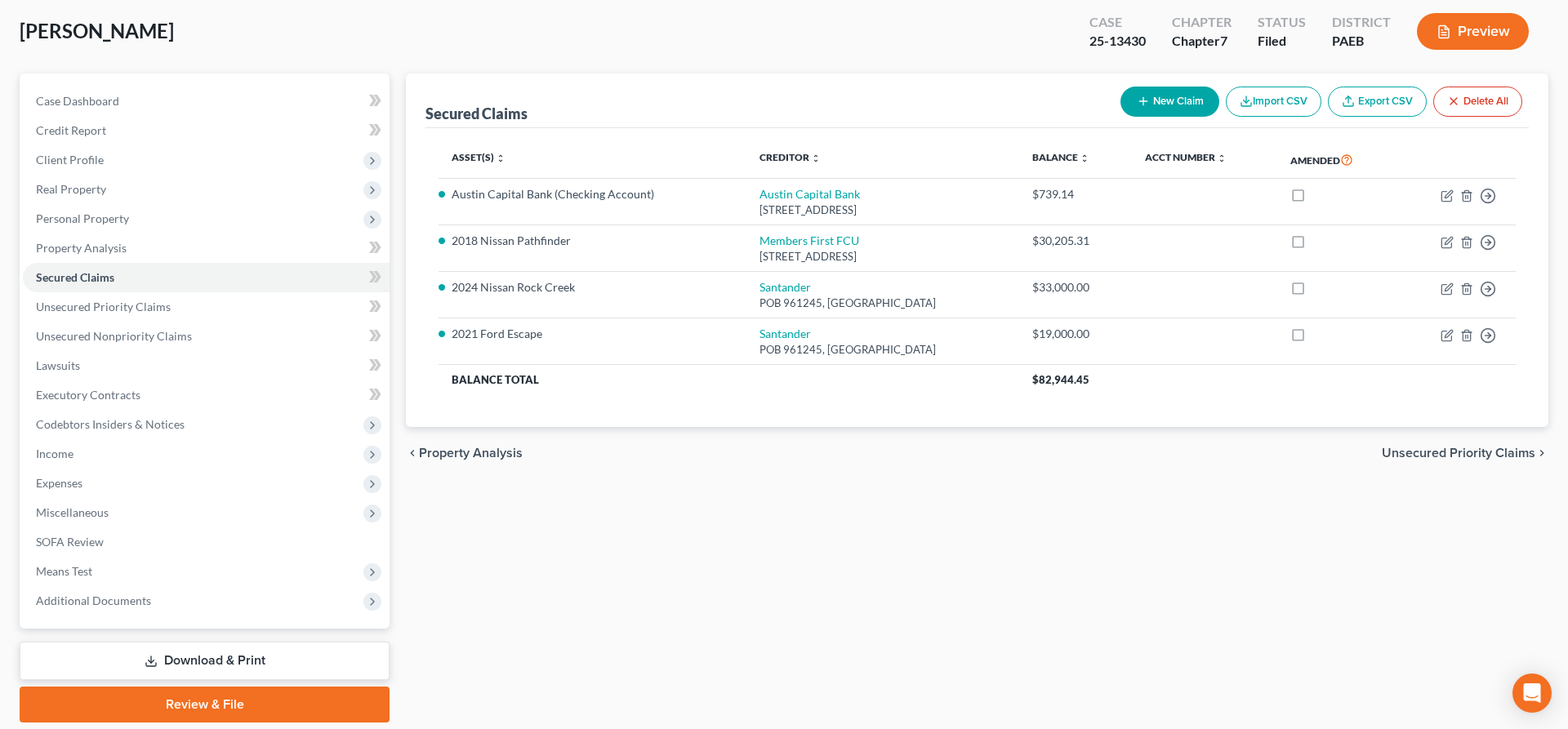
click at [243, 654] on link "Download & Print" at bounding box center [204, 661] width 370 height 39
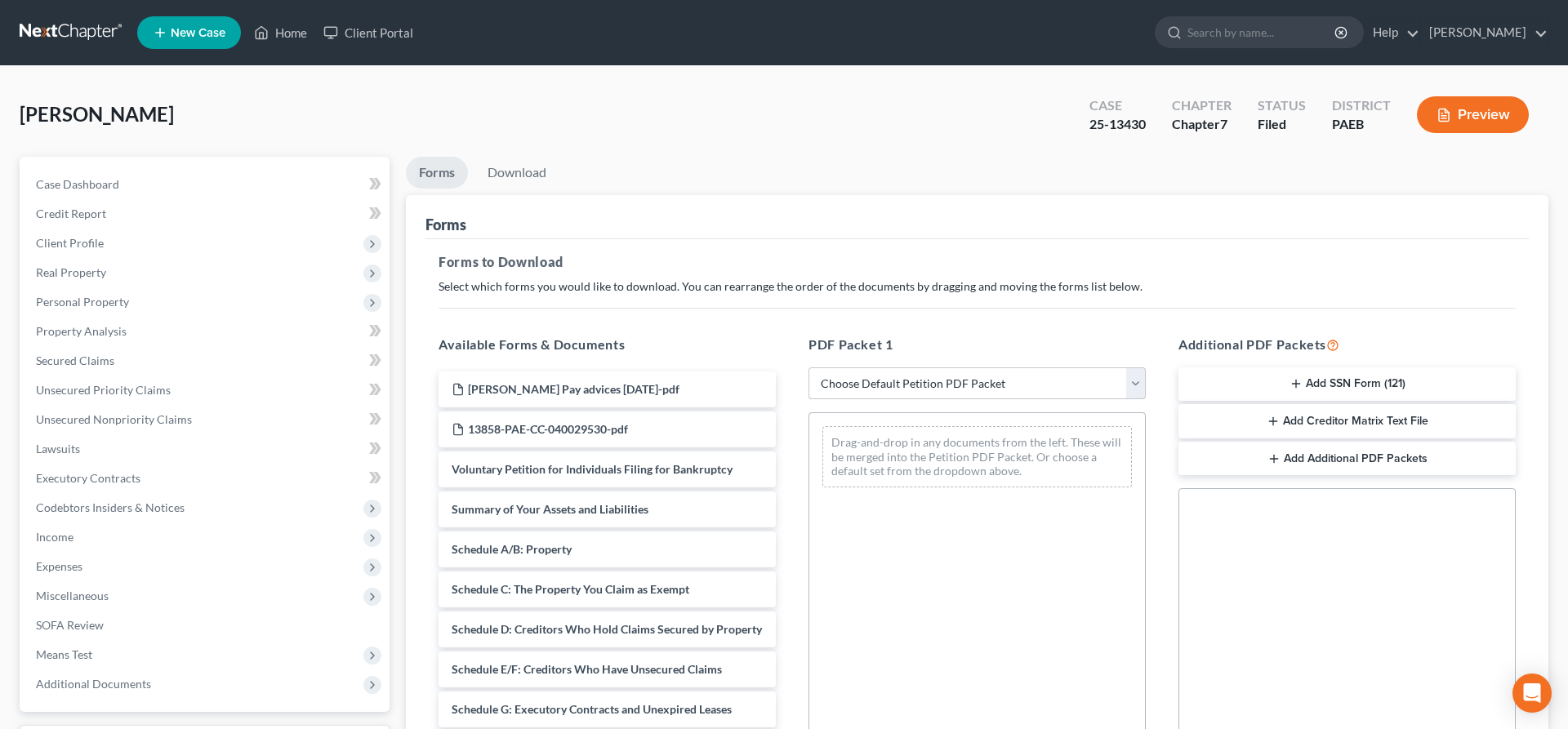
click at [808, 367] on select "Choose Default Petition PDF Packet Complete Bankruptcy Petition (all forms and …" at bounding box center [976, 383] width 337 height 32
select select "2"
click option "Amended Forms" at bounding box center [0, 0] width 0 height 0
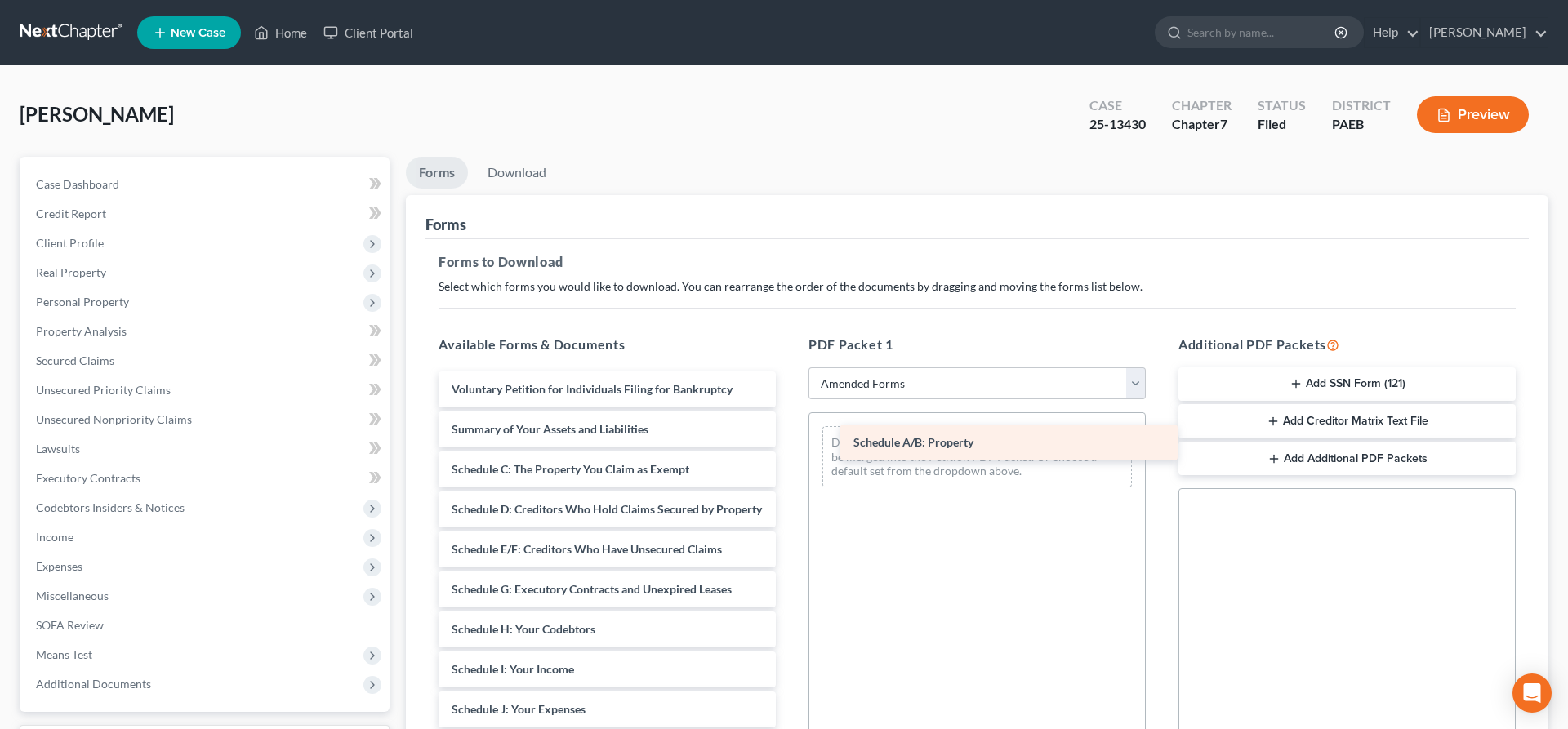
drag, startPoint x: 574, startPoint y: 474, endPoint x: 995, endPoint y: 438, distance: 422.5
click at [789, 438] on div "Schedule A/B: Property Voluntary Petition for Individuals Filing for Bankruptcy…" at bounding box center [606, 735] width 363 height 725
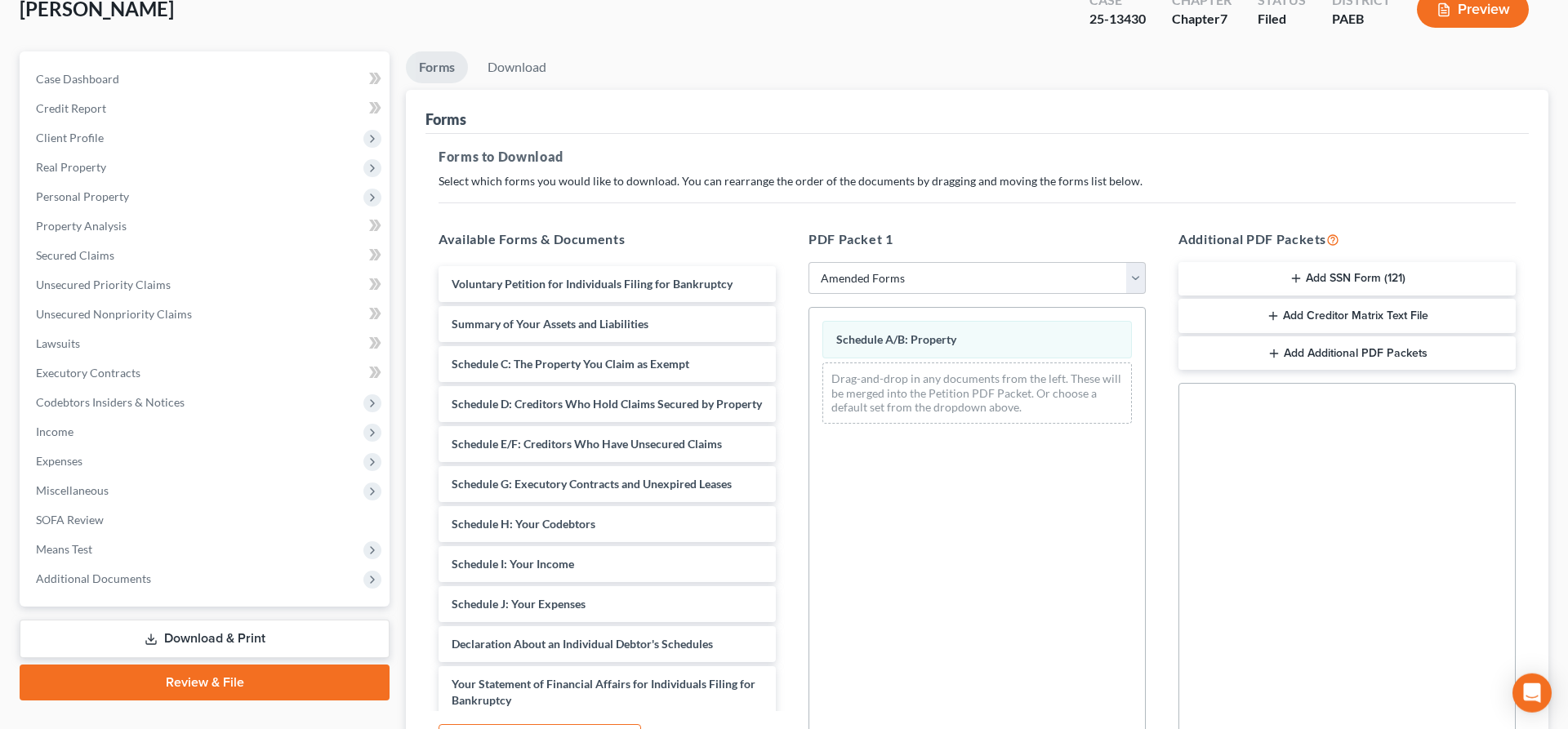
scroll to position [167, 0]
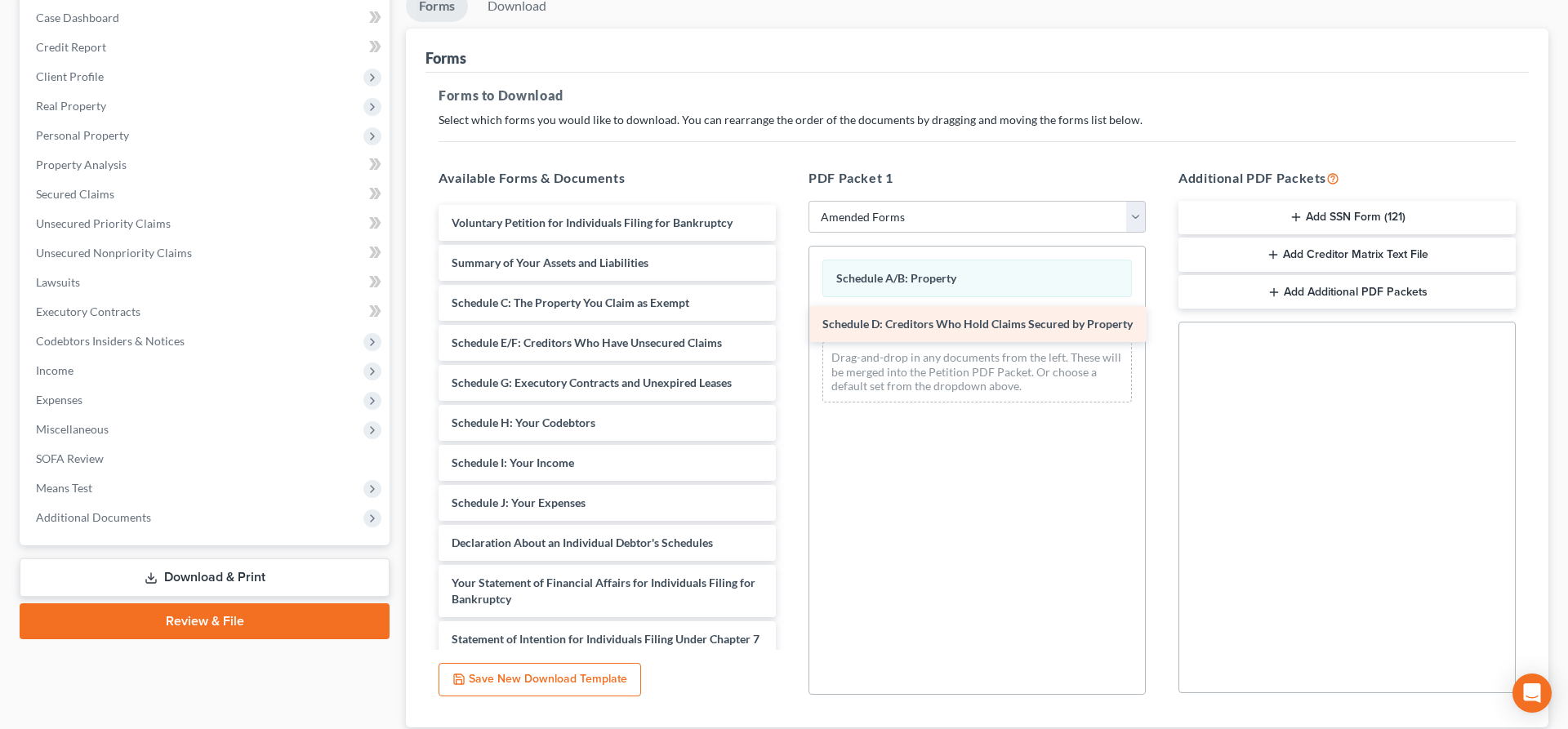
drag, startPoint x: 621, startPoint y: 341, endPoint x: 986, endPoint y: 327, distance: 365.3
click at [789, 324] on div "Schedule D: Creditors Who Hold Claims Secured by Property Voluntary Petition fo…" at bounding box center [606, 548] width 363 height 685
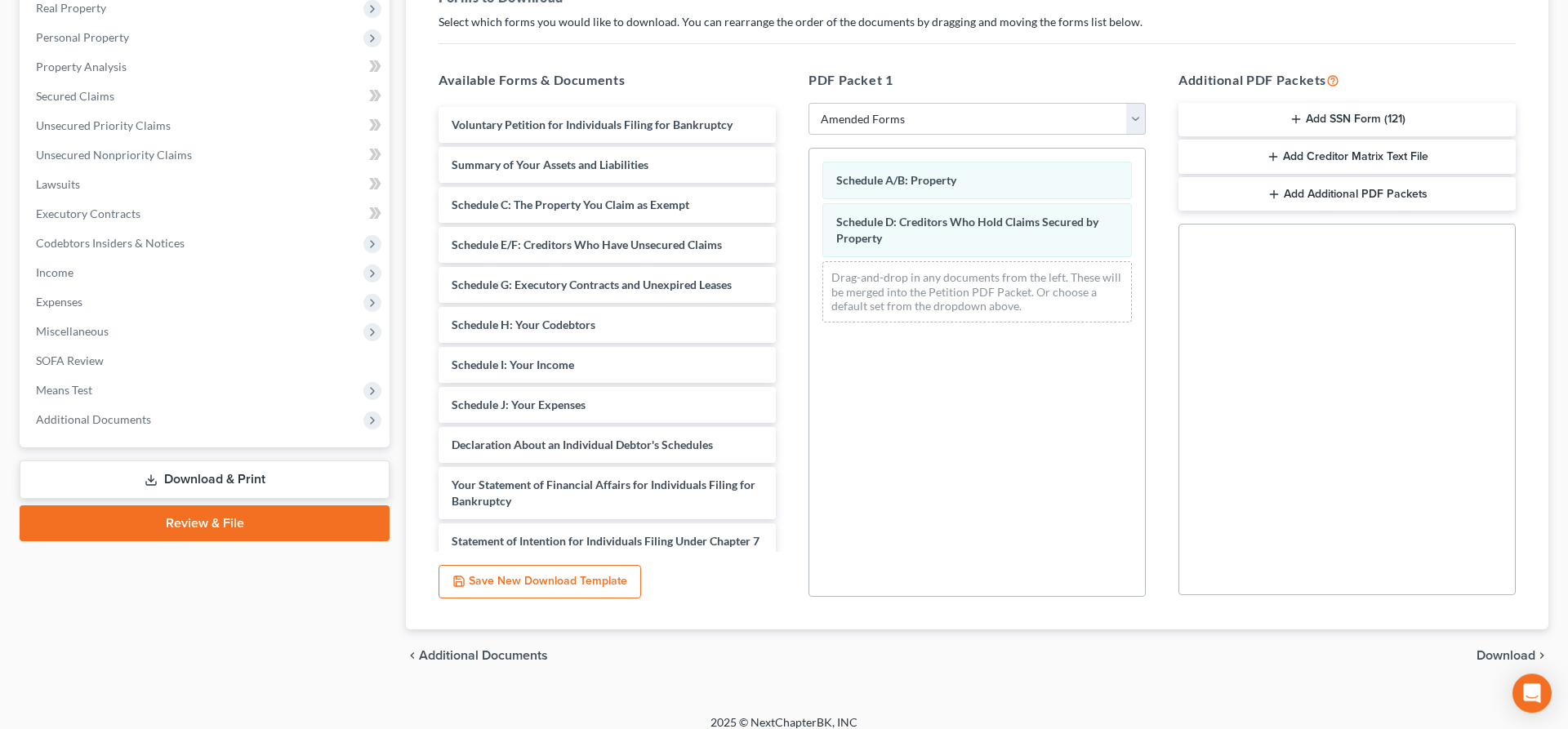
scroll to position [279, 0]
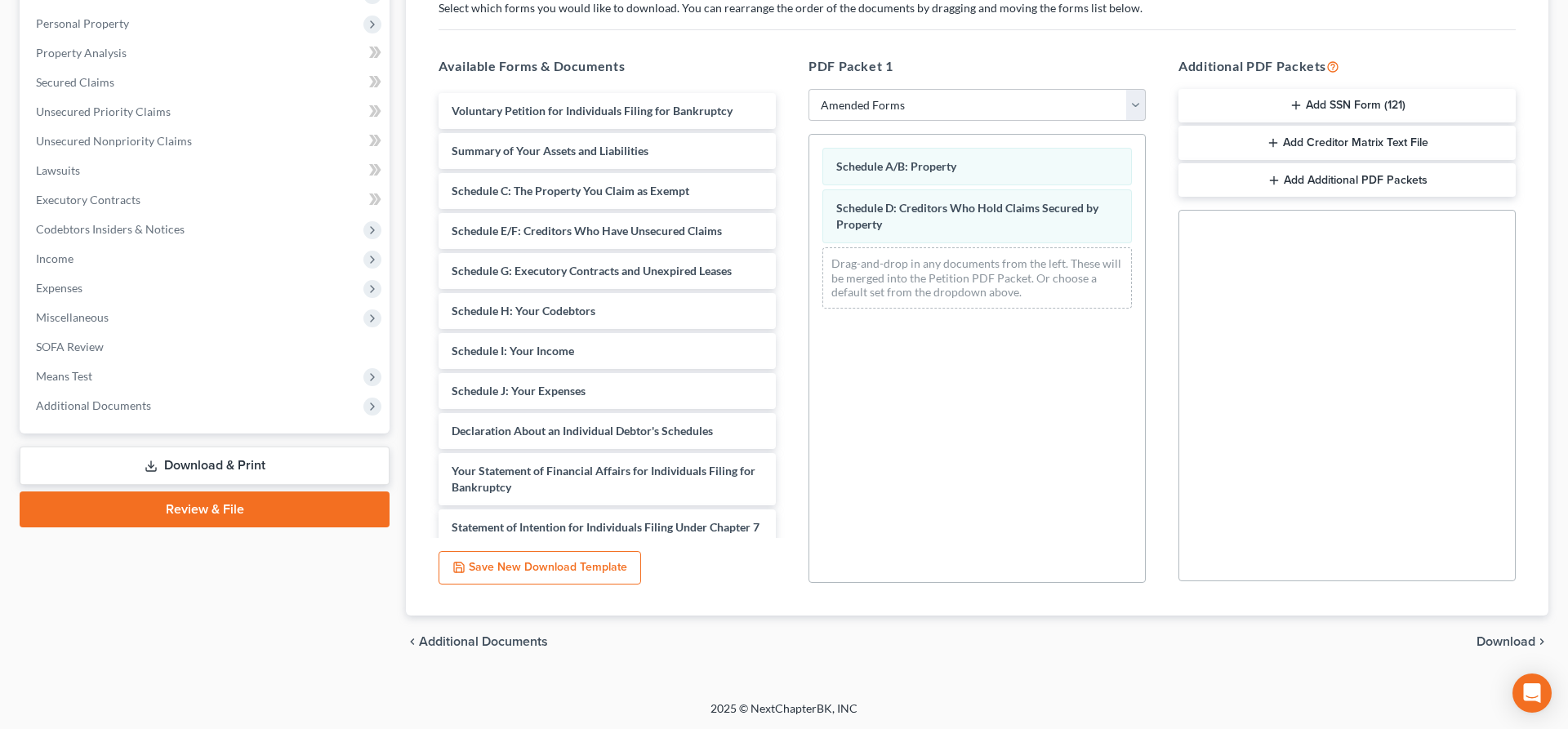
click at [1517, 638] on span "Download" at bounding box center [1505, 642] width 59 height 13
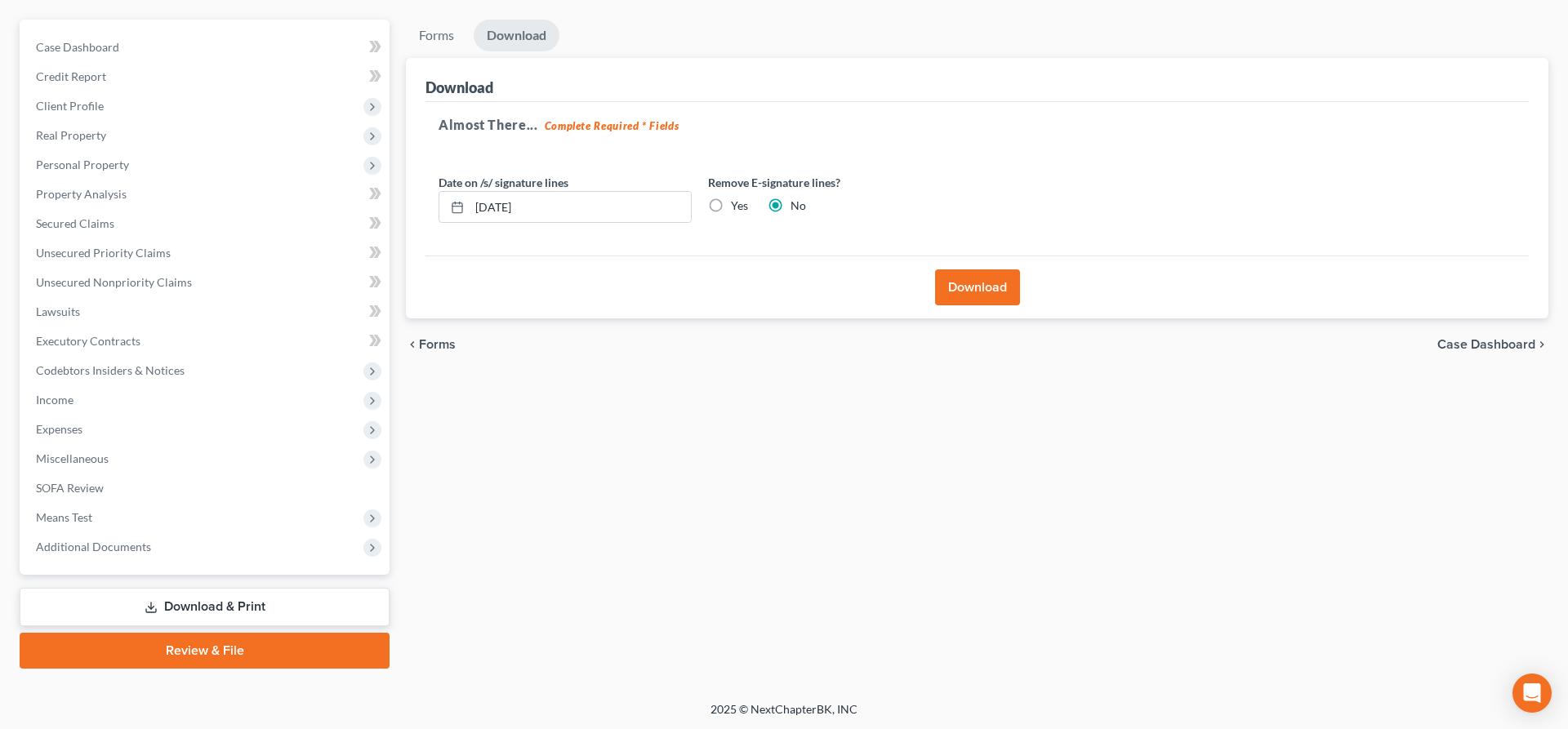
click at [1006, 288] on button "Download" at bounding box center [977, 287] width 85 height 36
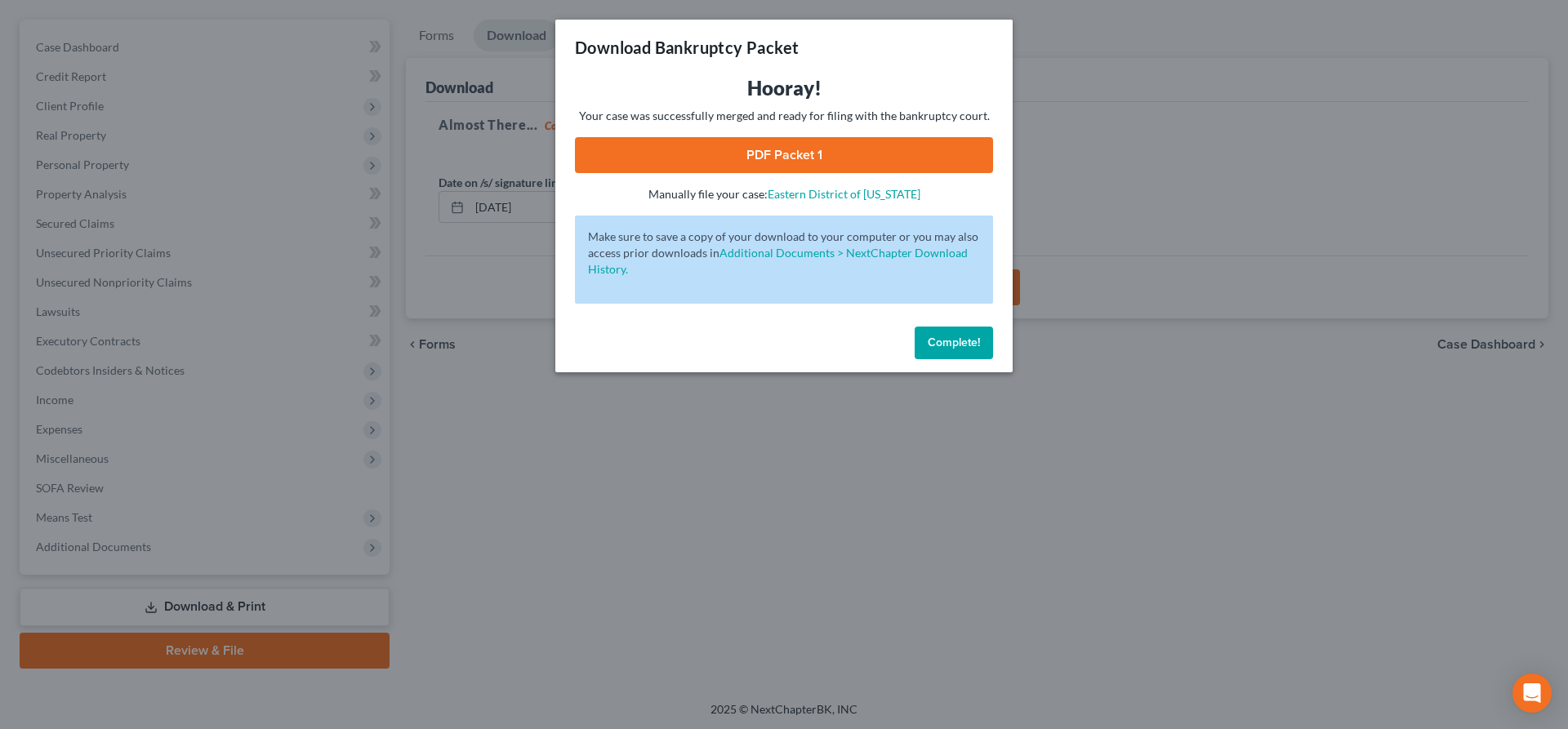
click at [767, 140] on link "PDF Packet 1" at bounding box center [784, 155] width 418 height 36
click at [733, 152] on link "PDF Packet 1" at bounding box center [784, 155] width 418 height 36
click at [750, 157] on link "PDF Packet 1" at bounding box center [784, 155] width 418 height 36
click at [930, 337] on span "Complete!" at bounding box center [953, 342] width 52 height 14
